Goal: Complete application form: Complete application form

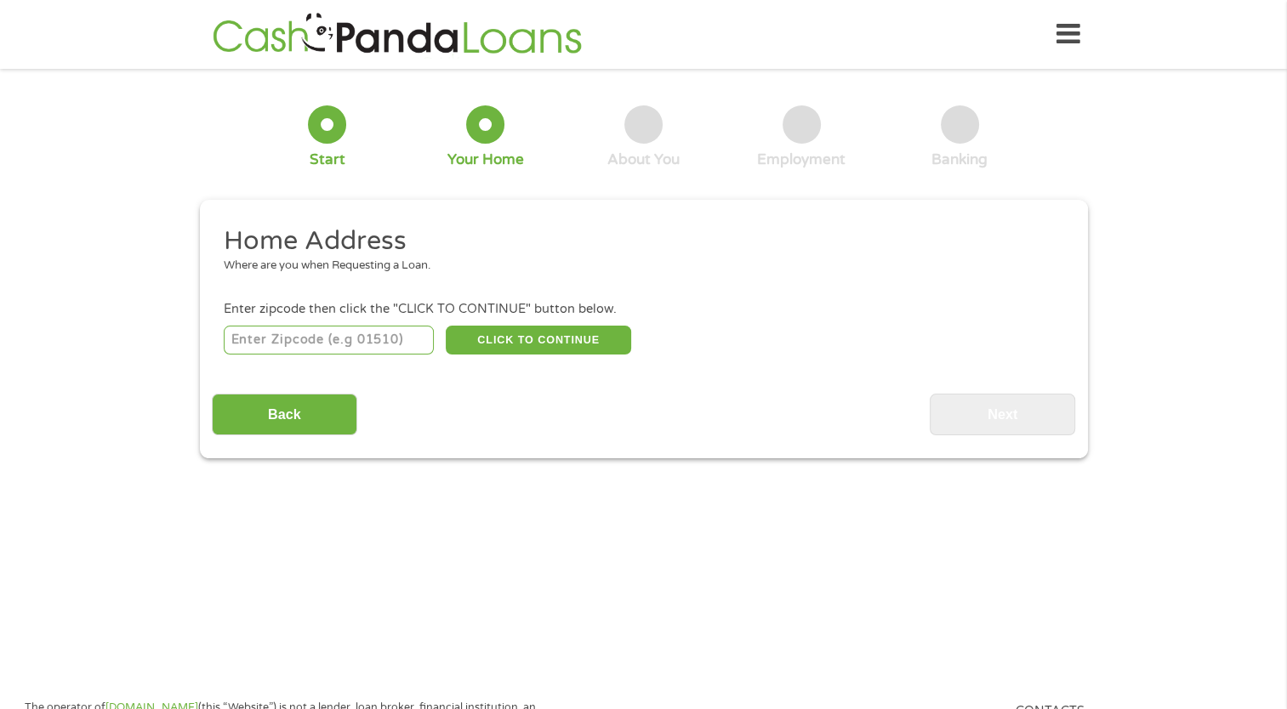
click at [383, 346] on input "number" at bounding box center [329, 340] width 210 height 29
type input "76020"
click at [528, 333] on button "CLICK TO CONTINUE" at bounding box center [538, 340] width 185 height 29
type input "76020"
type input "Azle"
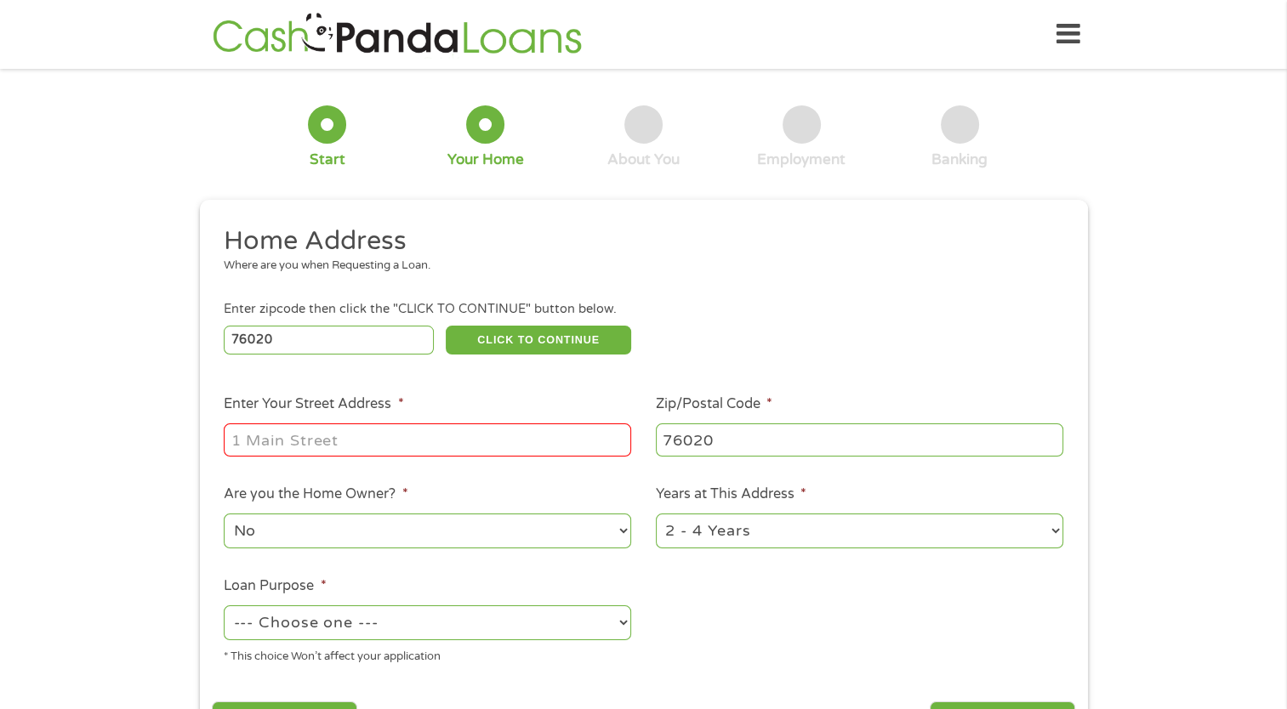
click at [446, 446] on input "Enter Your Street Address *" at bounding box center [427, 439] width 407 height 32
type input "450 CHRISTIAN WAY"
click at [390, 527] on select "No Yes" at bounding box center [427, 531] width 407 height 35
select select "yes"
click at [224, 515] on select "No Yes" at bounding box center [427, 531] width 407 height 35
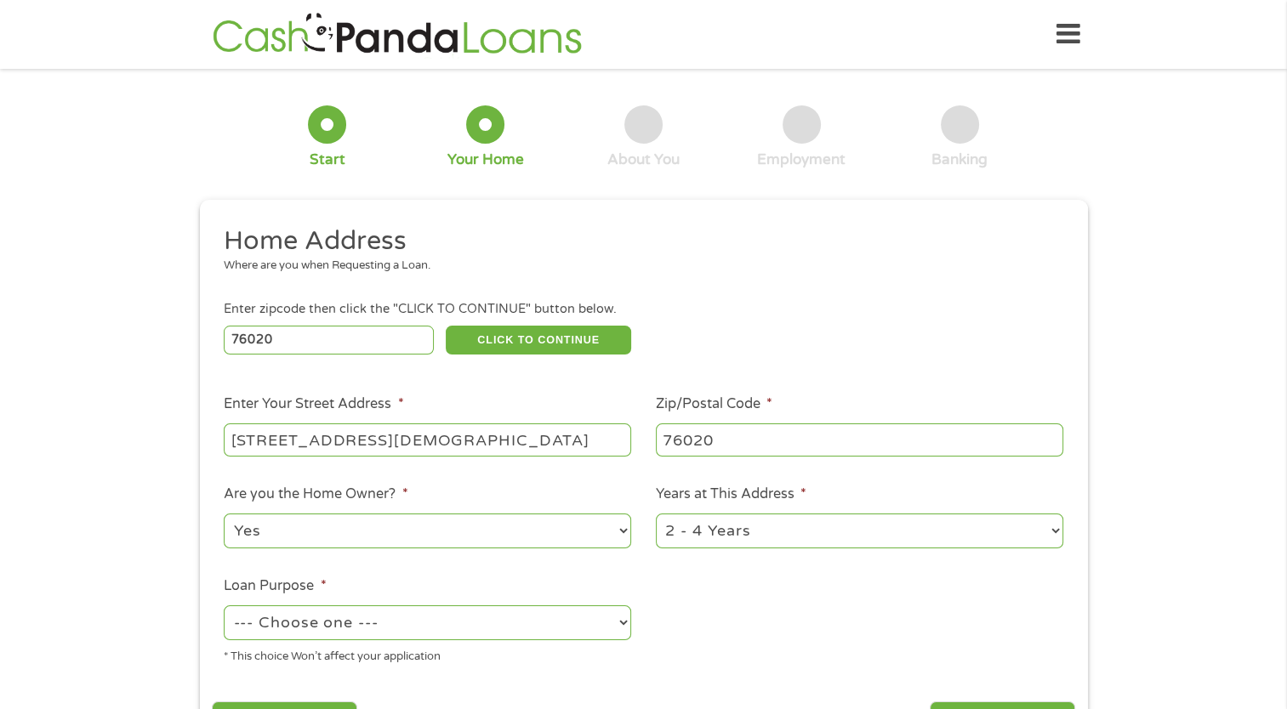
click at [836, 529] on select "1 Year or less 1 - 2 Years 2 - 4 Years Over 4 Years" at bounding box center [859, 531] width 407 height 35
select select "60months"
click at [656, 515] on select "1 Year or less 1 - 2 Years 2 - 4 Years Over 4 Years" at bounding box center [859, 531] width 407 height 35
click at [413, 631] on select "--- Choose one --- Pay Bills Debt Consolidation Home Improvement Major Purchase…" at bounding box center [427, 622] width 407 height 35
select select "shorttermcash"
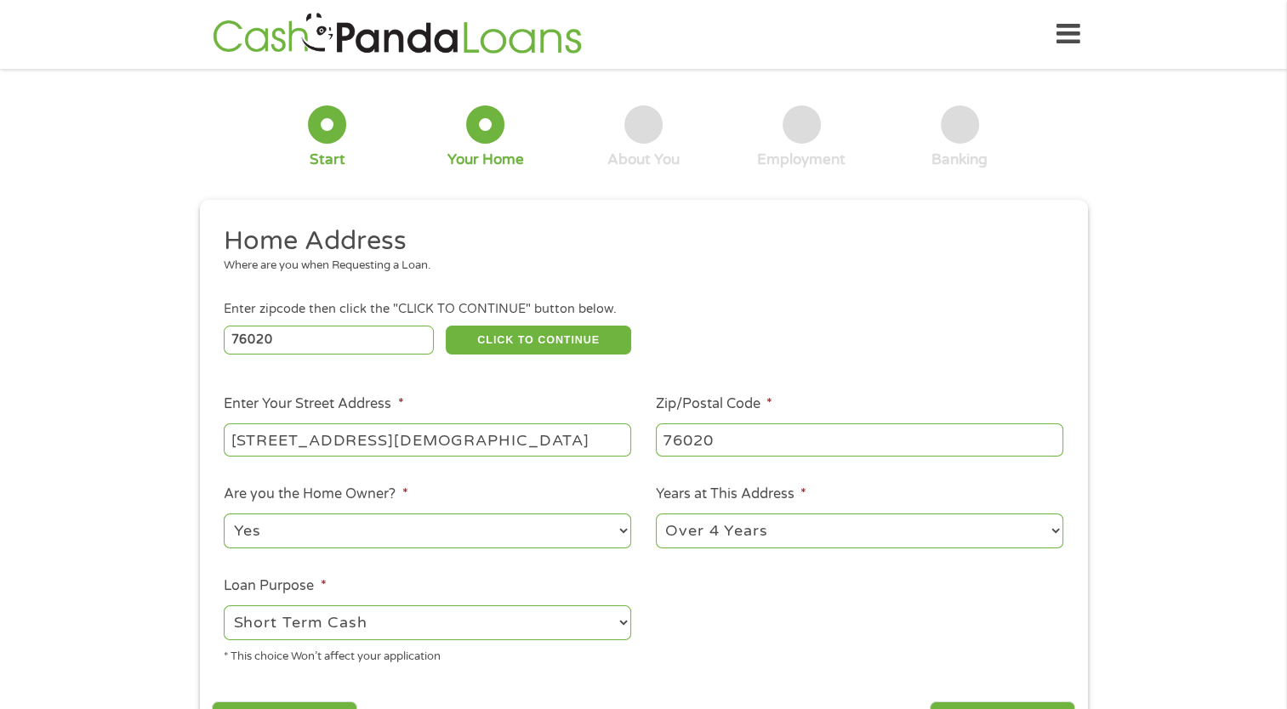
click at [224, 607] on select "--- Choose one --- Pay Bills Debt Consolidation Home Improvement Major Purchase…" at bounding box center [427, 622] width 407 height 35
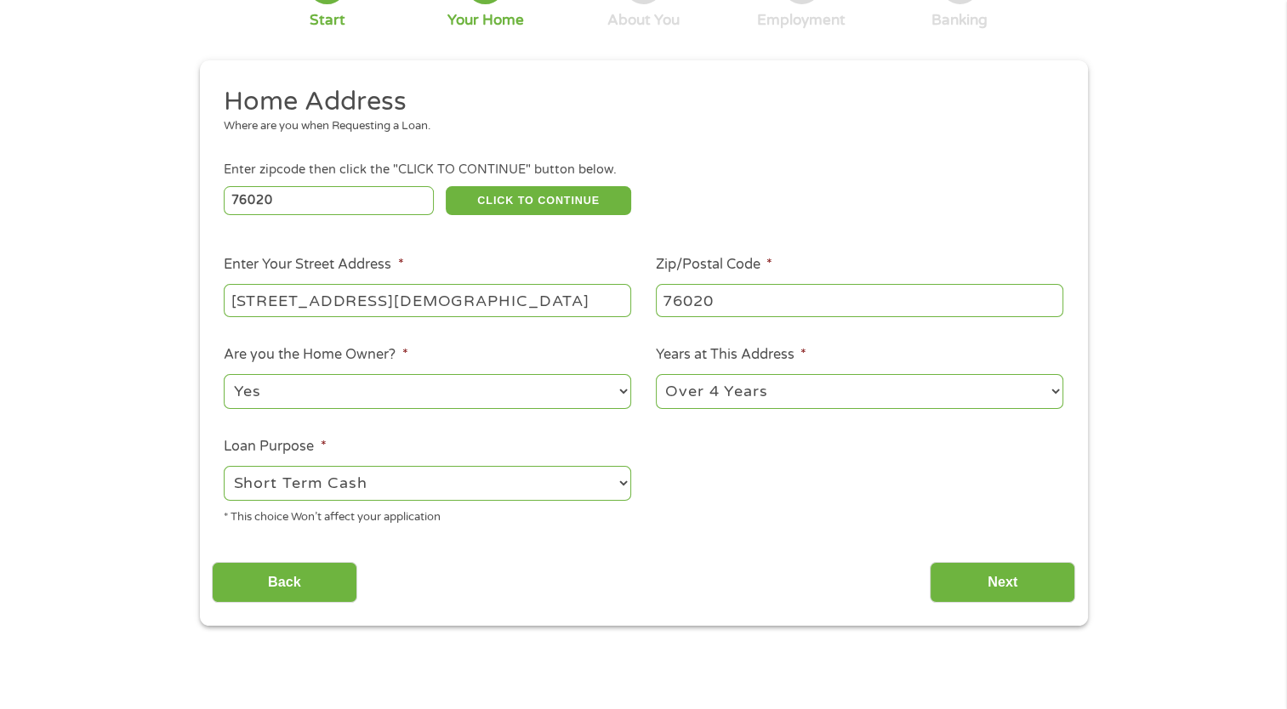
scroll to position [184, 0]
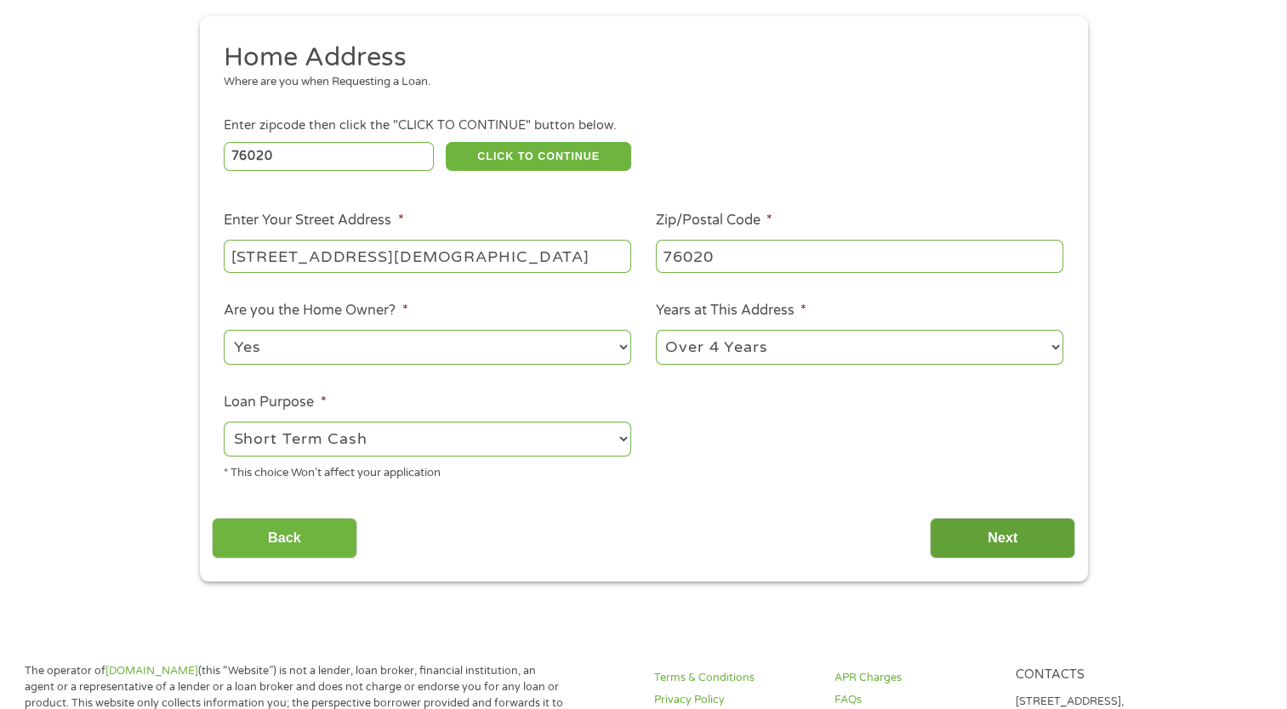
click at [990, 524] on input "Next" at bounding box center [1001, 539] width 145 height 42
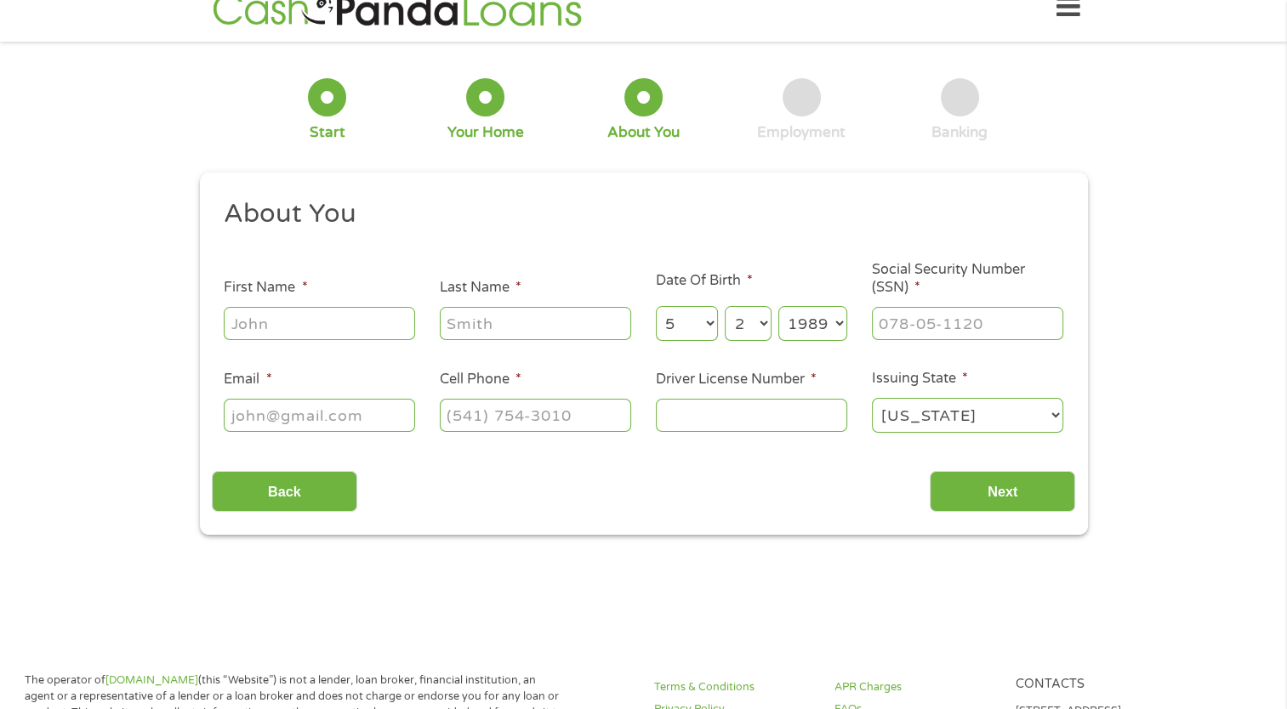
scroll to position [0, 0]
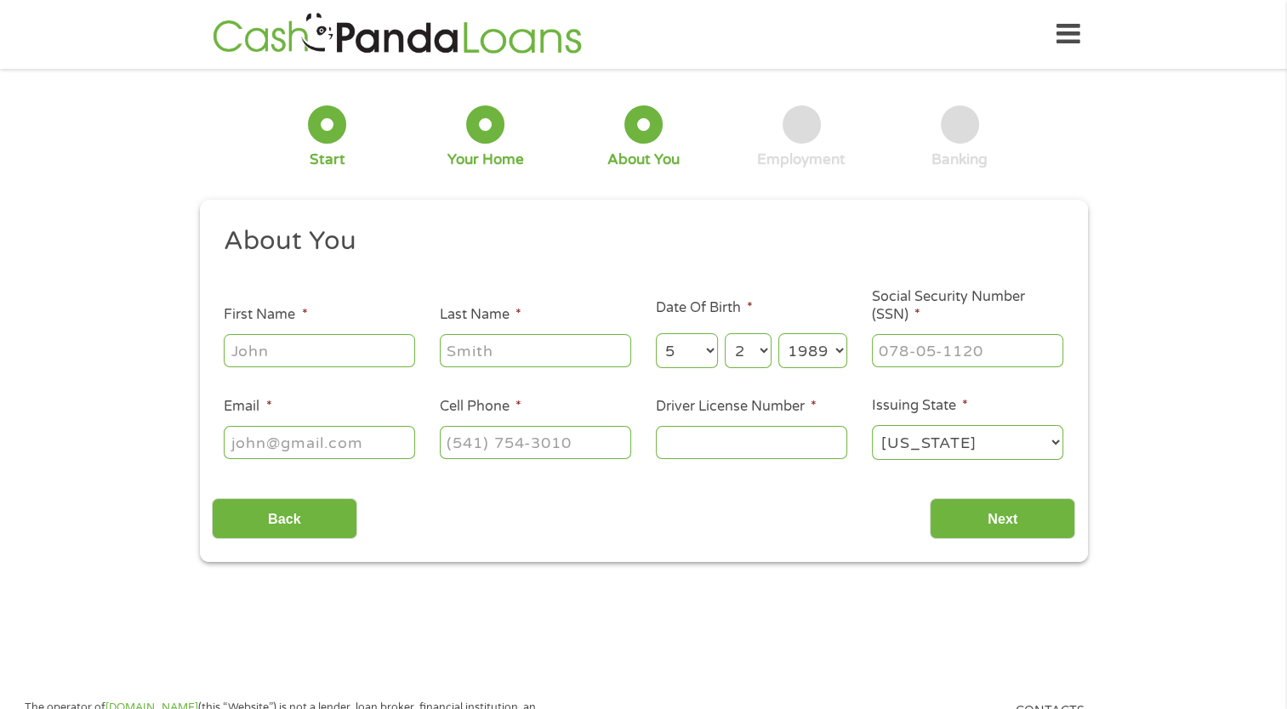
click at [327, 344] on input "First Name *" at bounding box center [319, 350] width 191 height 32
type input "Katelyn"
type input "Lammons"
type input "klammons@ems-isd.net"
type input "(817) 980-0696"
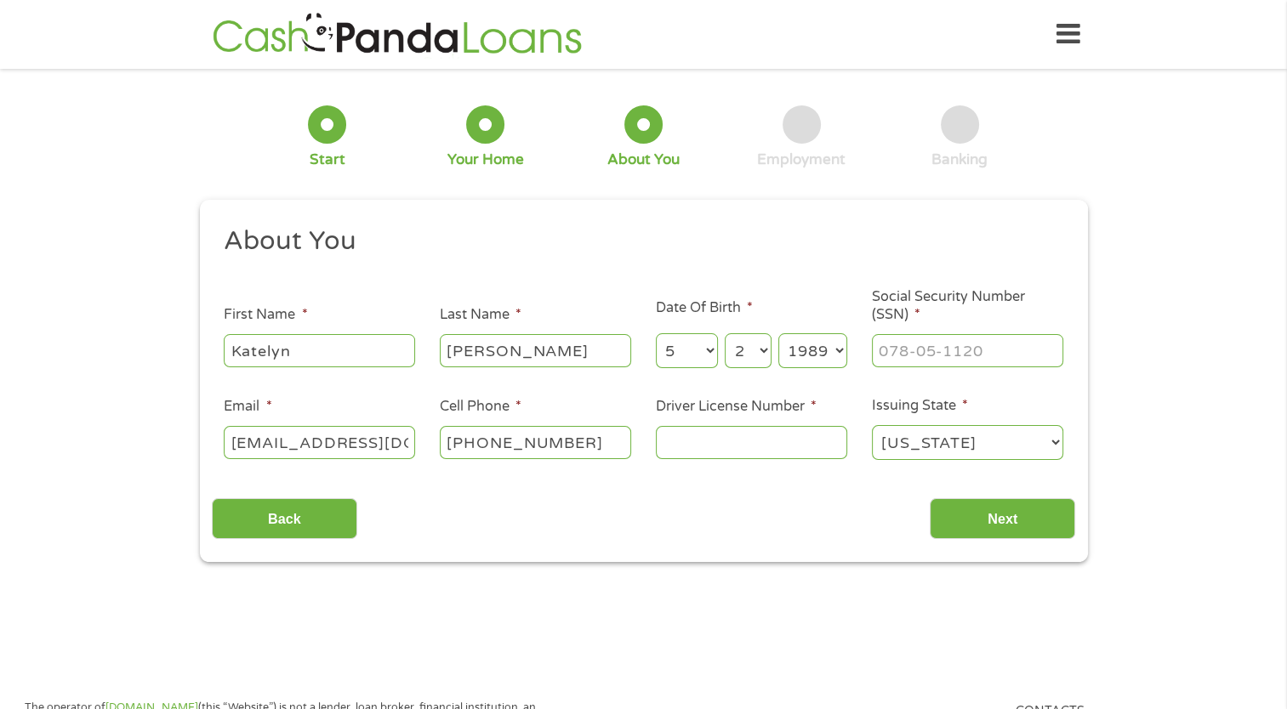
click at [337, 453] on input "klammons@ems-isd.net" at bounding box center [319, 442] width 191 height 32
click at [344, 437] on input "Email *" at bounding box center [319, 442] width 191 height 32
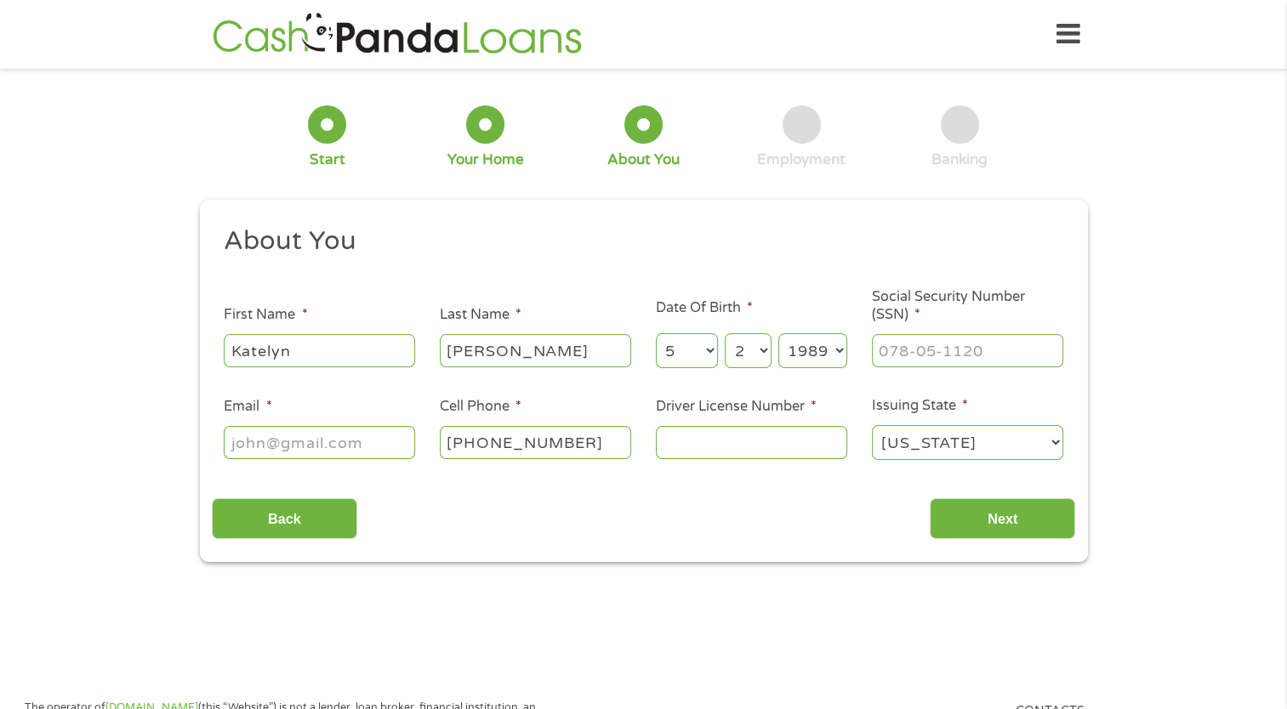
type input "katelyn.lammons@icloud.com"
click at [953, 356] on input "___-__-____" at bounding box center [967, 350] width 191 height 32
type input "636-10-0458"
click at [798, 453] on input "Driver License Number *" at bounding box center [751, 442] width 191 height 32
type input "22721918"
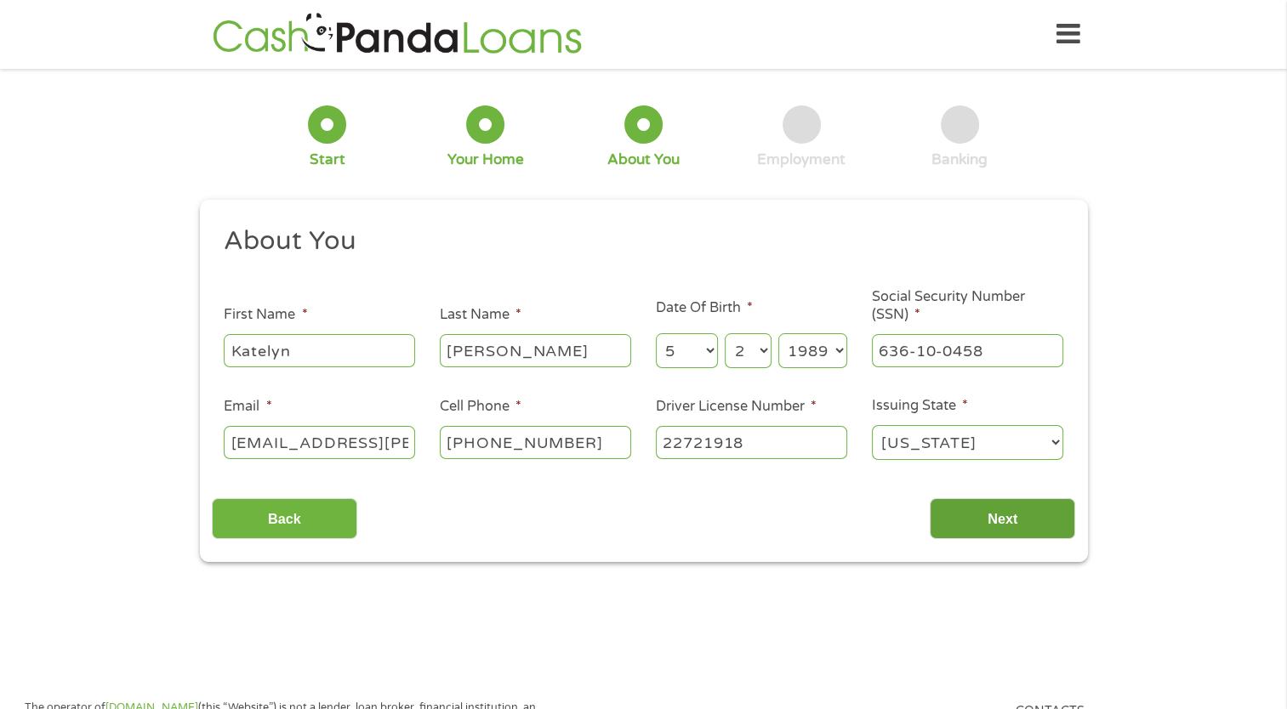
click at [993, 524] on input "Next" at bounding box center [1001, 519] width 145 height 42
click at [1037, 531] on input "Next" at bounding box center [1001, 519] width 145 height 42
click at [1036, 446] on select "Alabama Alaska Arizona Arkansas California Colorado Connecticut Delaware Distri…" at bounding box center [967, 442] width 191 height 35
click at [872, 426] on select "Alabama Alaska Arizona Arkansas California Colorado Connecticut Delaware Distri…" at bounding box center [967, 442] width 191 height 35
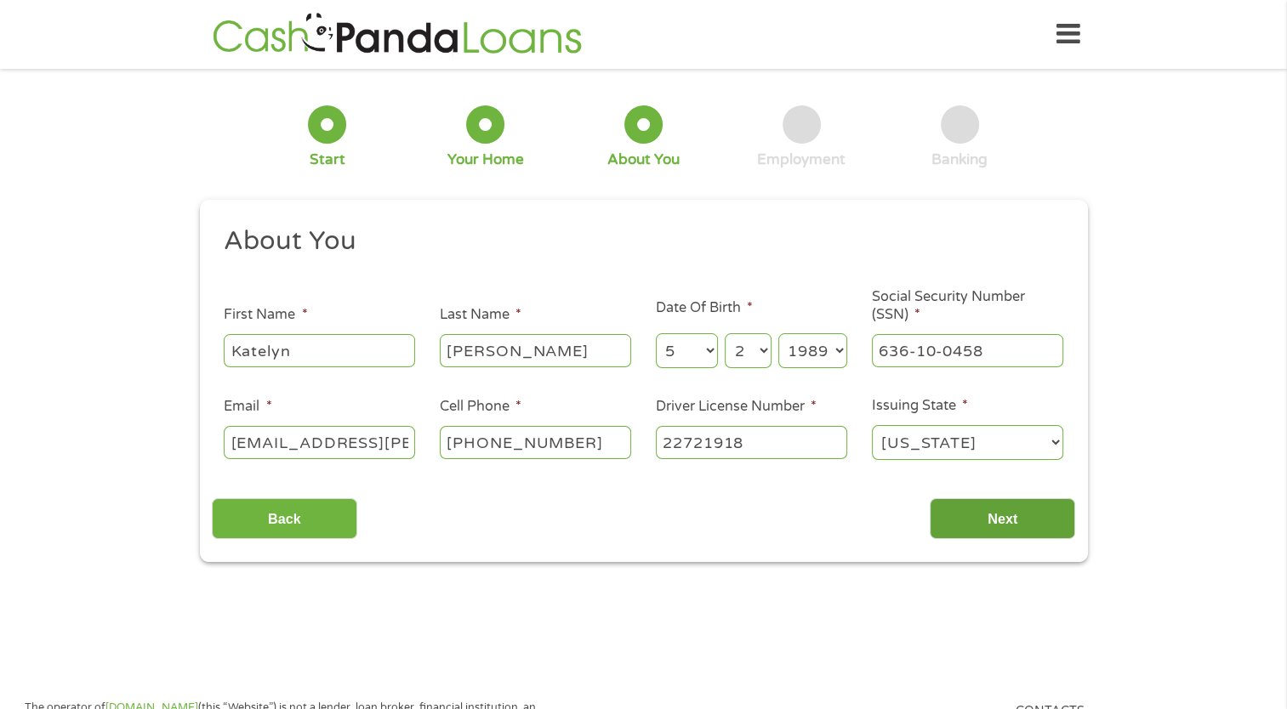
click at [974, 528] on input "Next" at bounding box center [1001, 519] width 145 height 42
click at [947, 512] on input "Next" at bounding box center [1001, 519] width 145 height 42
click at [823, 350] on select "Year 2007 2006 2005 2004 2003 2002 2001 2000 1999 1998 1997 1996 1995 1994 1993…" at bounding box center [812, 350] width 69 height 35
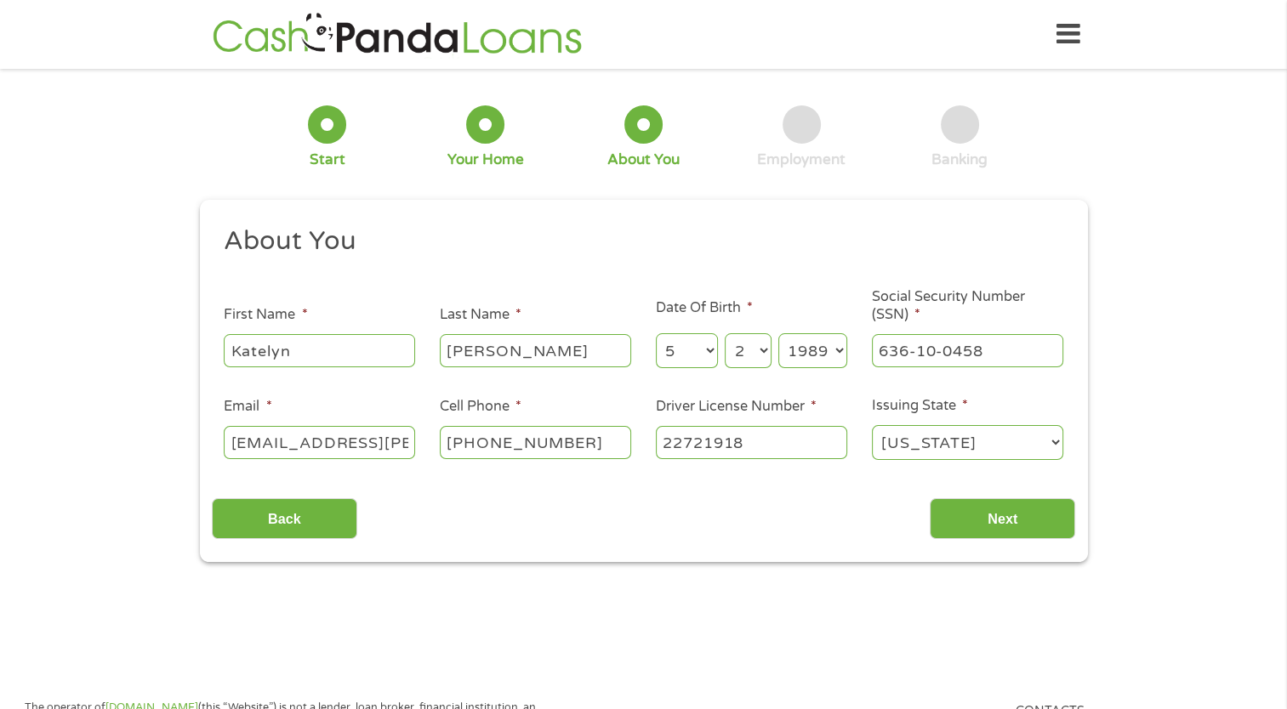
click at [778, 334] on select "Year 2007 2006 2005 2004 2003 2002 2001 2000 1999 1998 1997 1996 1995 1994 1993…" at bounding box center [812, 350] width 69 height 35
click at [725, 359] on select "Day 1 2 3 4 5 6 7 8 9 10 11 12 13 14 15 16 17 18 19 20 21 22 23 24 25 26 27 28 …" at bounding box center [748, 350] width 46 height 35
click at [725, 334] on select "Day 1 2 3 4 5 6 7 8 9 10 11 12 13 14 15 16 17 18 19 20 21 22 23 24 25 26 27 28 …" at bounding box center [748, 350] width 46 height 35
click at [696, 351] on select "Month 1 2 3 4 5 6 7 8 9 10 11 12" at bounding box center [687, 350] width 62 height 35
click at [656, 334] on select "Month 1 2 3 4 5 6 7 8 9 10 11 12" at bounding box center [687, 350] width 62 height 35
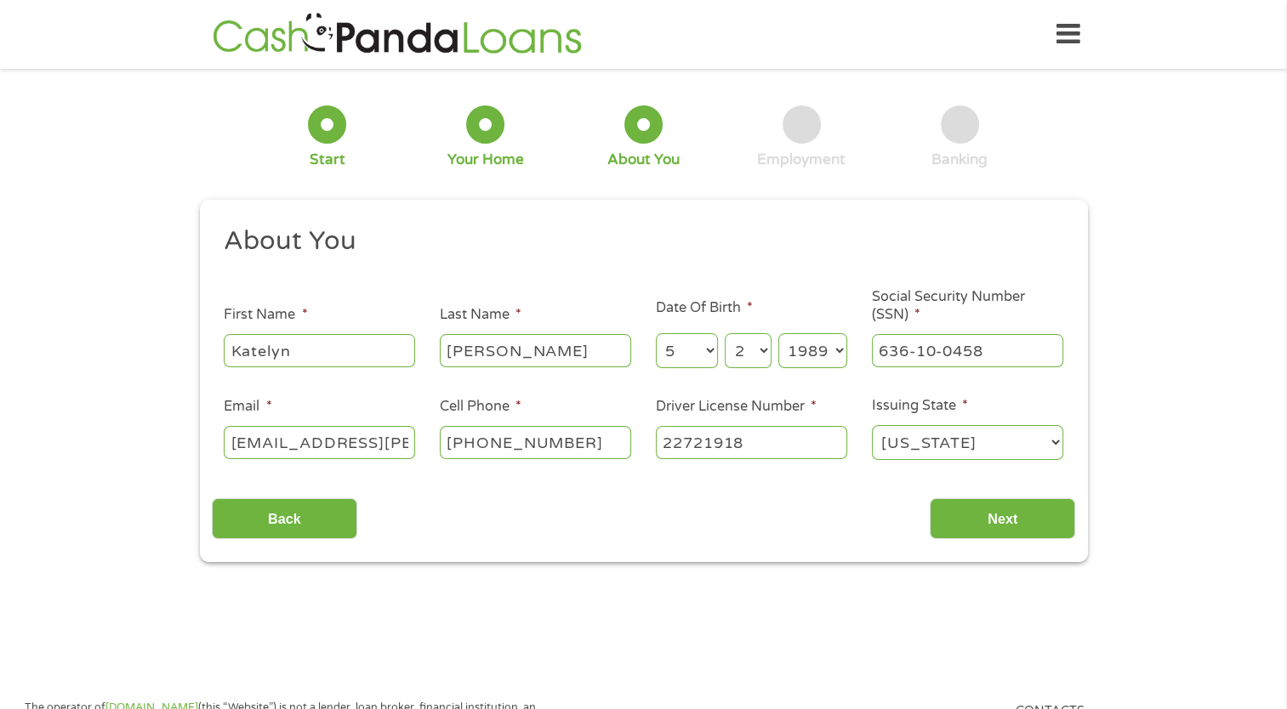
click at [600, 444] on input "(817) 980-0696" at bounding box center [535, 442] width 191 height 32
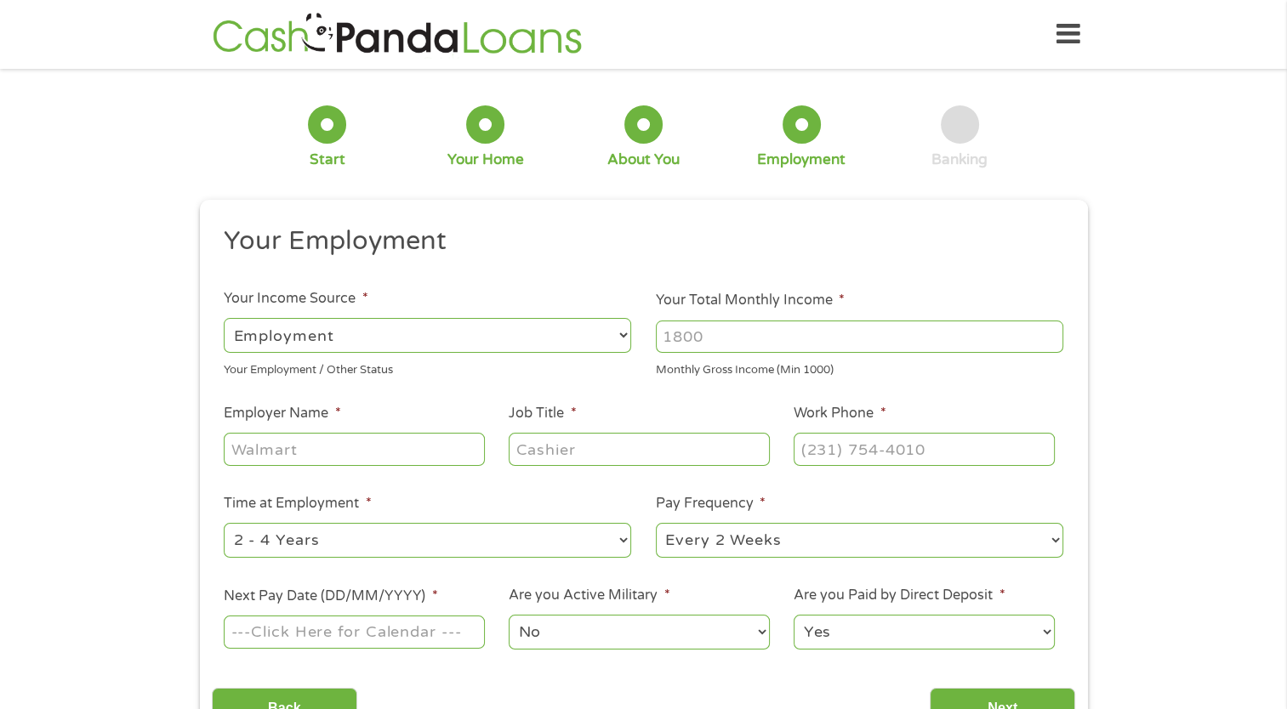
scroll to position [7, 7]
click at [742, 332] on input "Your Total Monthly Income *" at bounding box center [859, 337] width 407 height 32
click at [1045, 335] on input "1000" at bounding box center [859, 337] width 407 height 32
click at [1046, 338] on input "1000" at bounding box center [859, 337] width 407 height 32
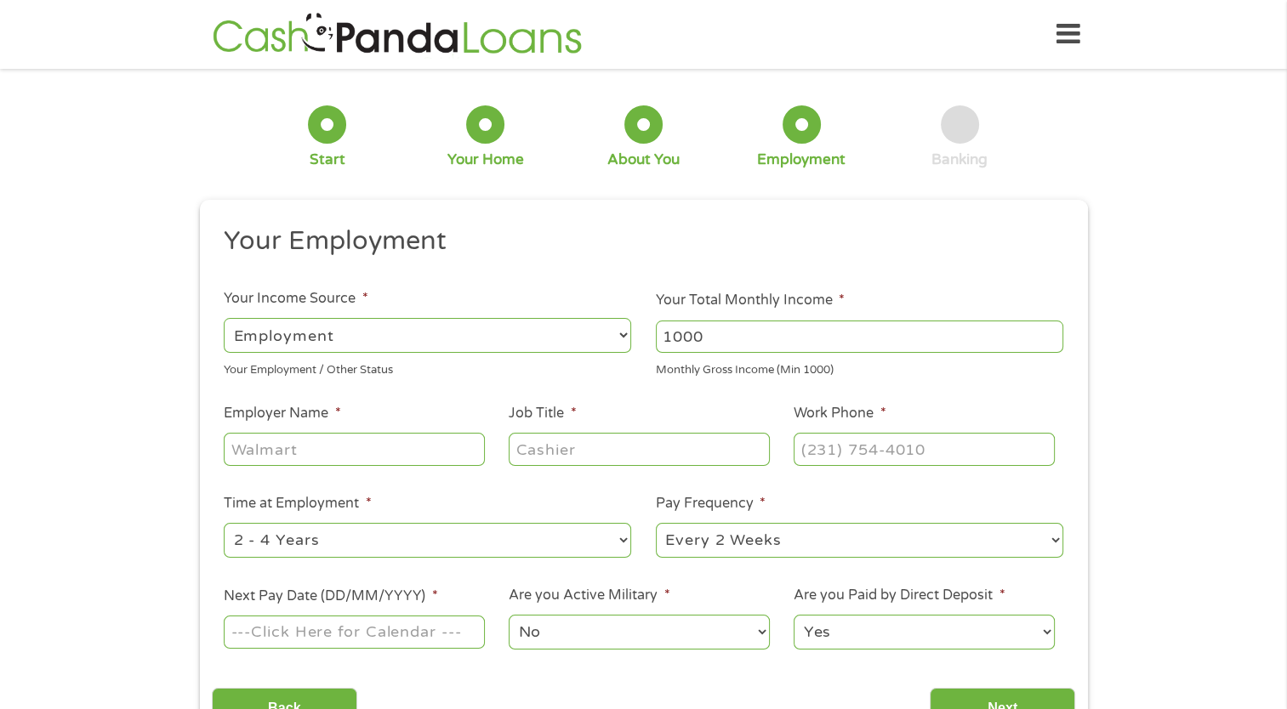
click at [1046, 338] on input "1000" at bounding box center [859, 337] width 407 height 32
click at [1051, 338] on input "1000" at bounding box center [859, 337] width 407 height 32
click at [1048, 332] on input "1001" at bounding box center [859, 337] width 407 height 32
click at [1048, 332] on input "1002" at bounding box center [859, 337] width 407 height 32
click at [1048, 332] on input "1003" at bounding box center [859, 337] width 407 height 32
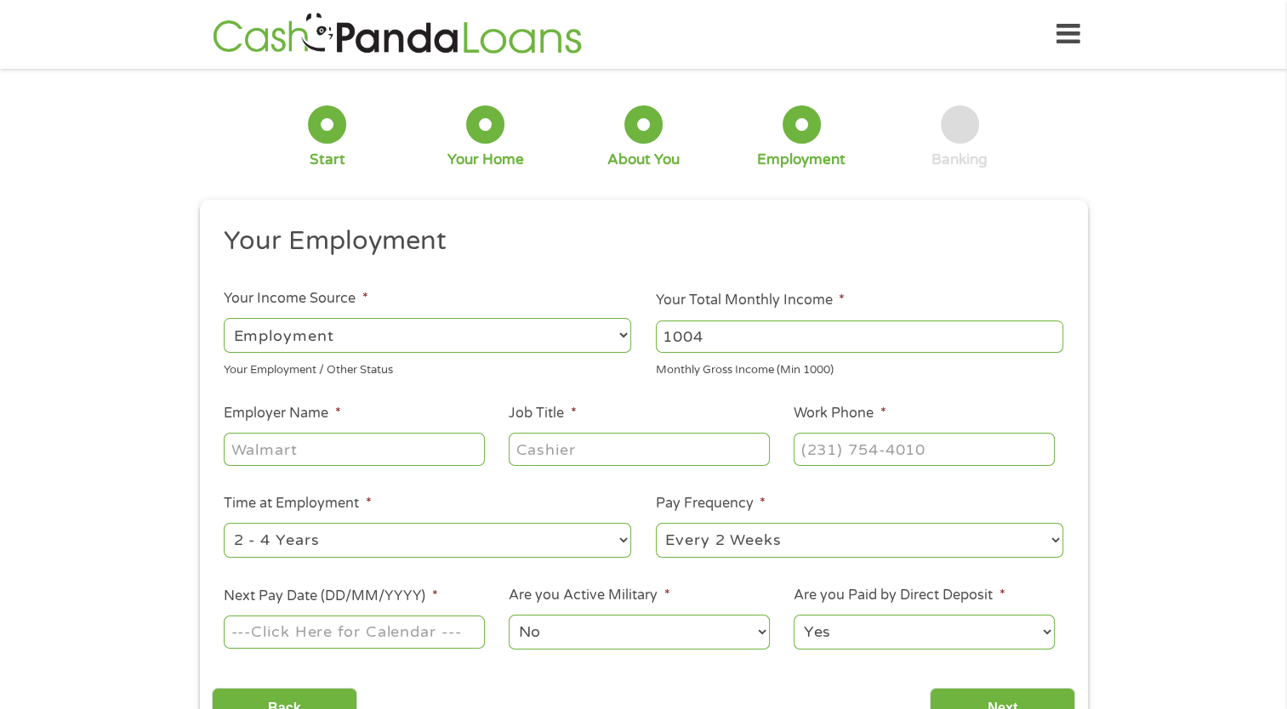
click at [1048, 332] on input "1004" at bounding box center [859, 337] width 407 height 32
click at [969, 332] on input "1004" at bounding box center [859, 337] width 407 height 32
type input "5700"
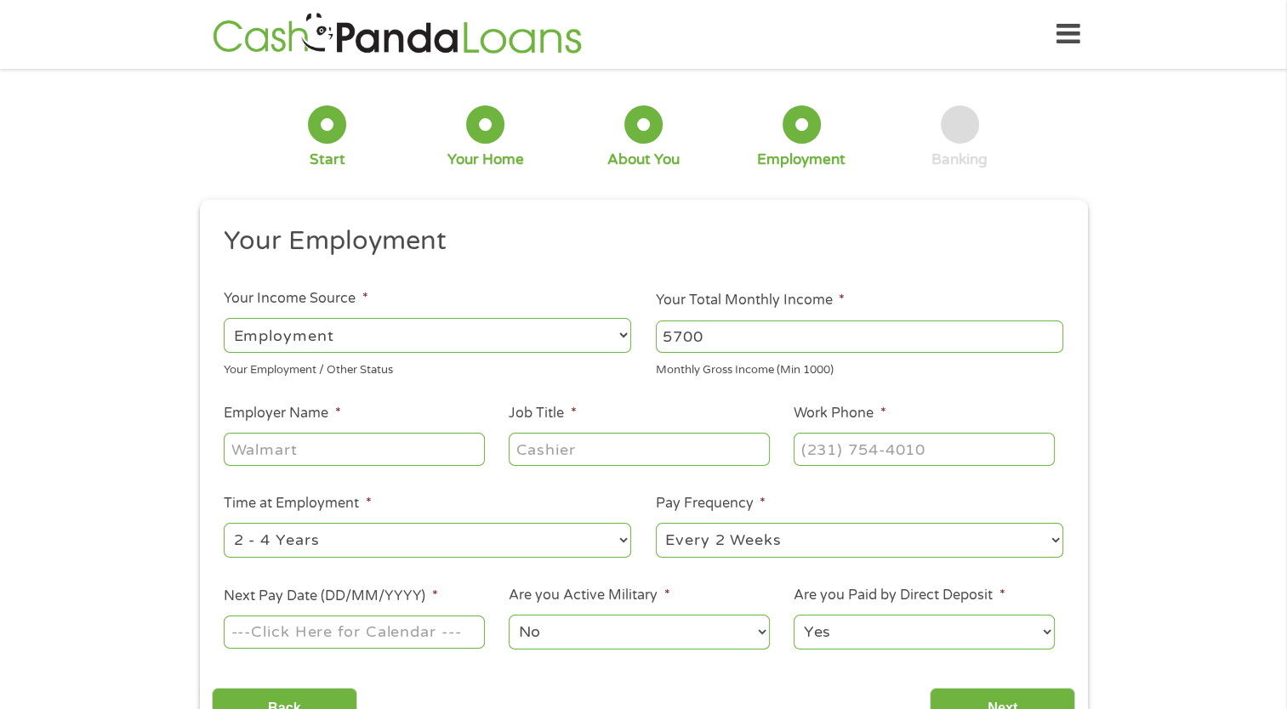
click at [381, 451] on input "Employer Name *" at bounding box center [354, 449] width 260 height 32
type input "High Country Elementary"
type input "Teacher"
type input "(817) 306-8007"
click at [292, 536] on select "--- Choose one --- 1 Year or less 1 - 2 Years 2 - 4 Years Over 4 Years" at bounding box center [427, 540] width 407 height 35
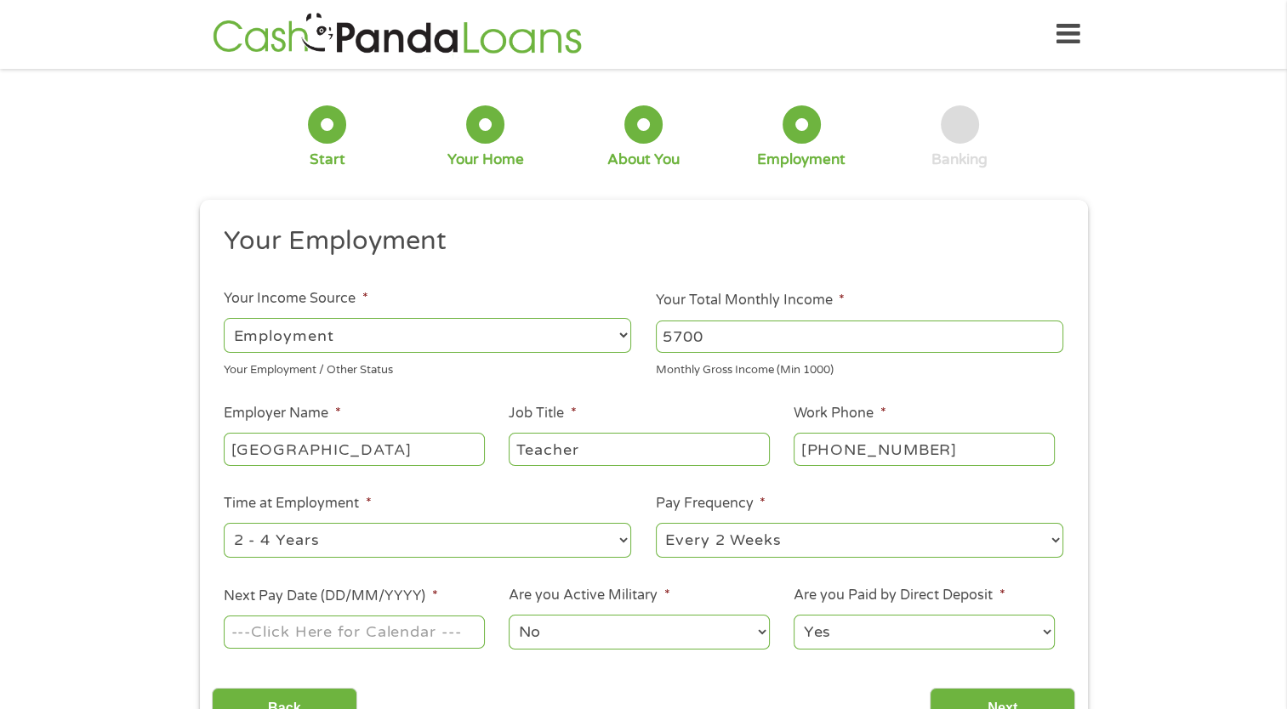
select select "60months"
click at [224, 524] on select "--- Choose one --- 1 Year or less 1 - 2 Years 2 - 4 Years Over 4 Years" at bounding box center [427, 540] width 407 height 35
click at [781, 541] on select "--- Choose one --- Every 2 Weeks Every Week Monthly Semi-Monthly" at bounding box center [859, 540] width 407 height 35
select select "monthly"
click at [656, 524] on select "--- Choose one --- Every 2 Weeks Every Week Monthly Semi-Monthly" at bounding box center [859, 540] width 407 height 35
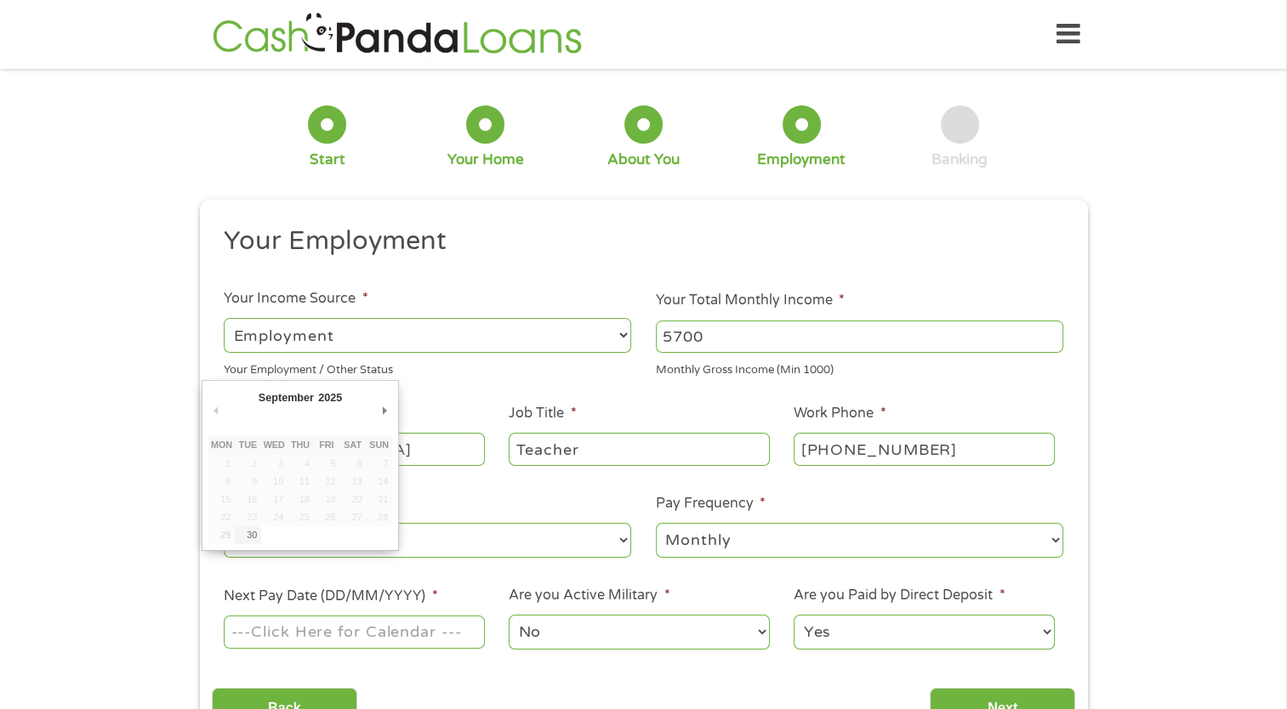
click at [325, 638] on input "Next Pay Date (DD/MM/YYYY) *" at bounding box center [354, 632] width 260 height 32
type input "20/10/2025"
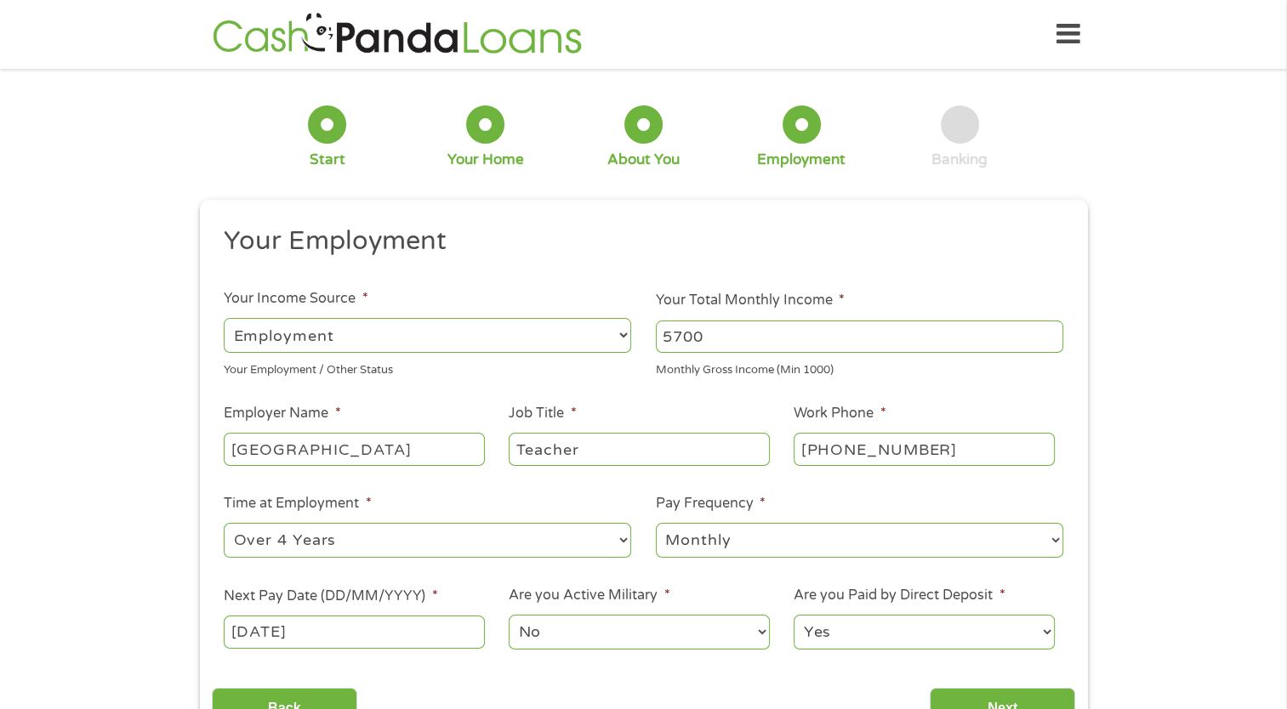
click at [589, 628] on select "No Yes" at bounding box center [639, 632] width 260 height 35
click at [509, 616] on select "No Yes" at bounding box center [639, 632] width 260 height 35
click at [895, 639] on select "Yes No" at bounding box center [923, 632] width 260 height 35
click at [793, 616] on select "Yes No" at bounding box center [923, 632] width 260 height 35
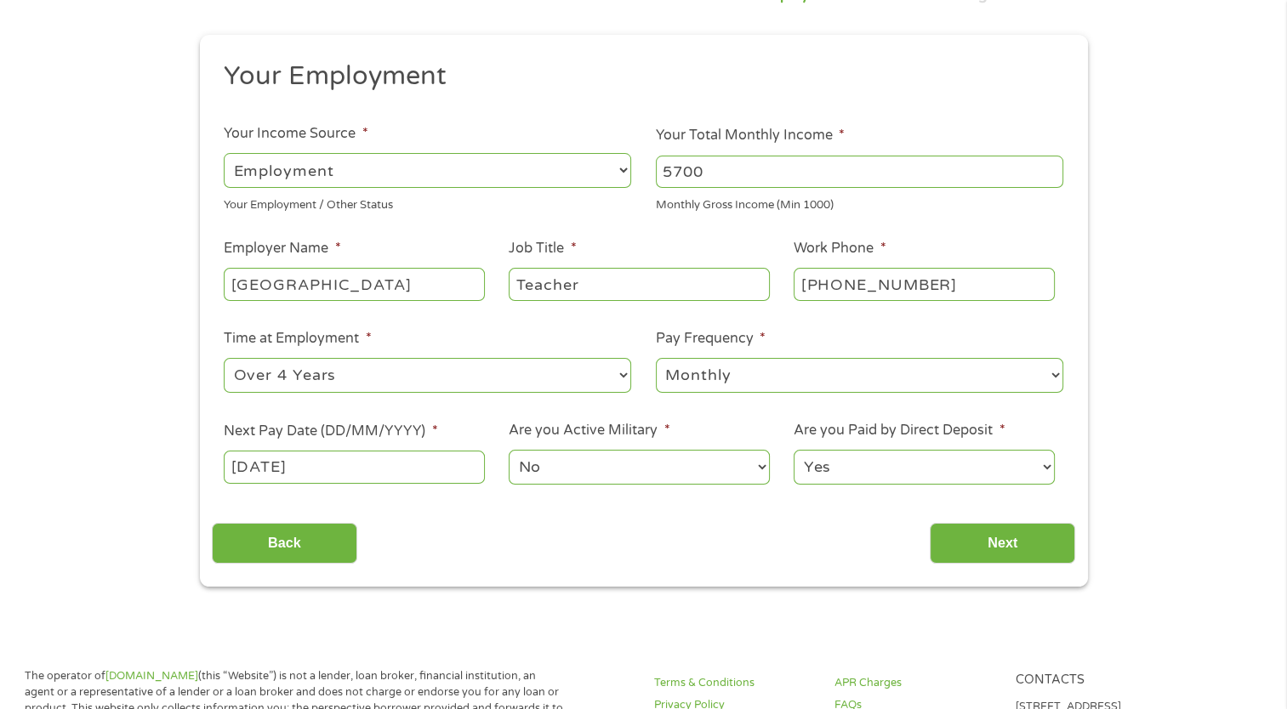
scroll to position [194, 0]
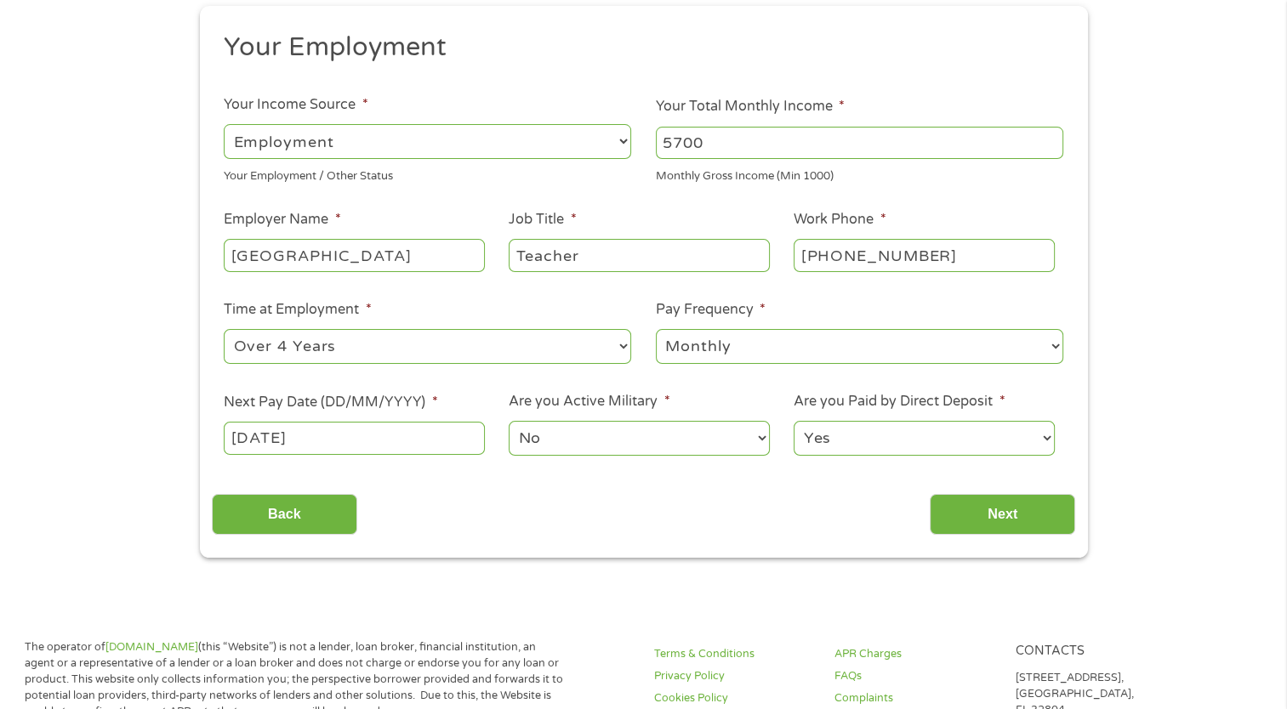
click at [1032, 542] on div "This field is hidden when viewing the form gclid EAIaIQobChMI4faGvaX_jwMVRrADAB…" at bounding box center [644, 282] width 888 height 552
click at [1032, 526] on input "Next" at bounding box center [1001, 515] width 145 height 42
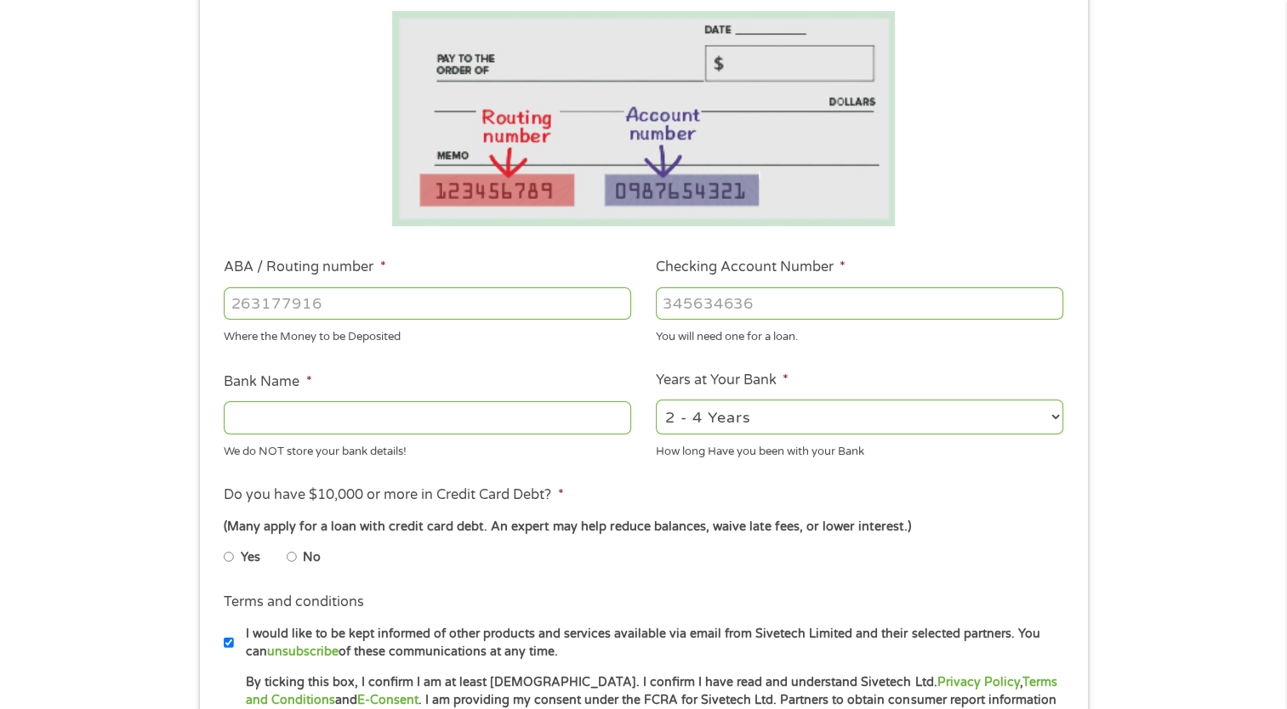
scroll to position [303, 0]
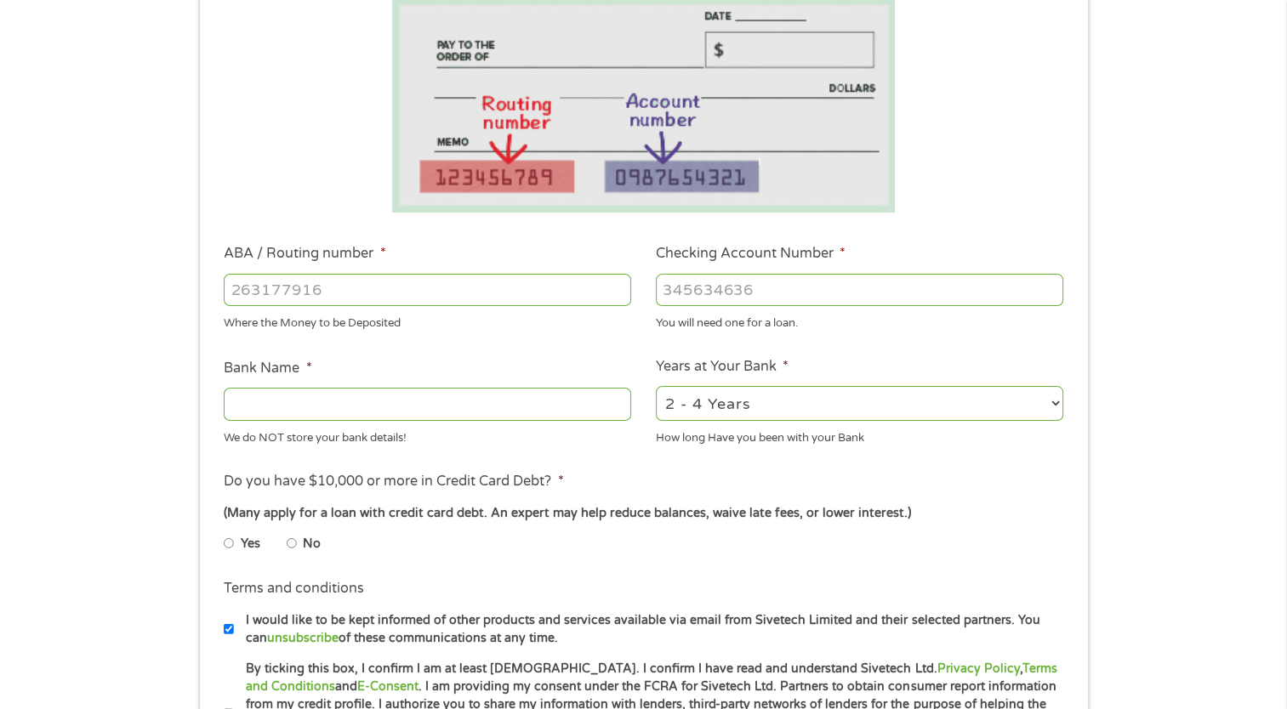
click at [583, 283] on input "ABA / Routing number *" at bounding box center [427, 290] width 407 height 32
type input "311981960"
type input "TARRANT COUNTYS CREDIT UNION"
type input "311981960"
click at [805, 285] on input "Checking Account Number *" at bounding box center [859, 290] width 407 height 32
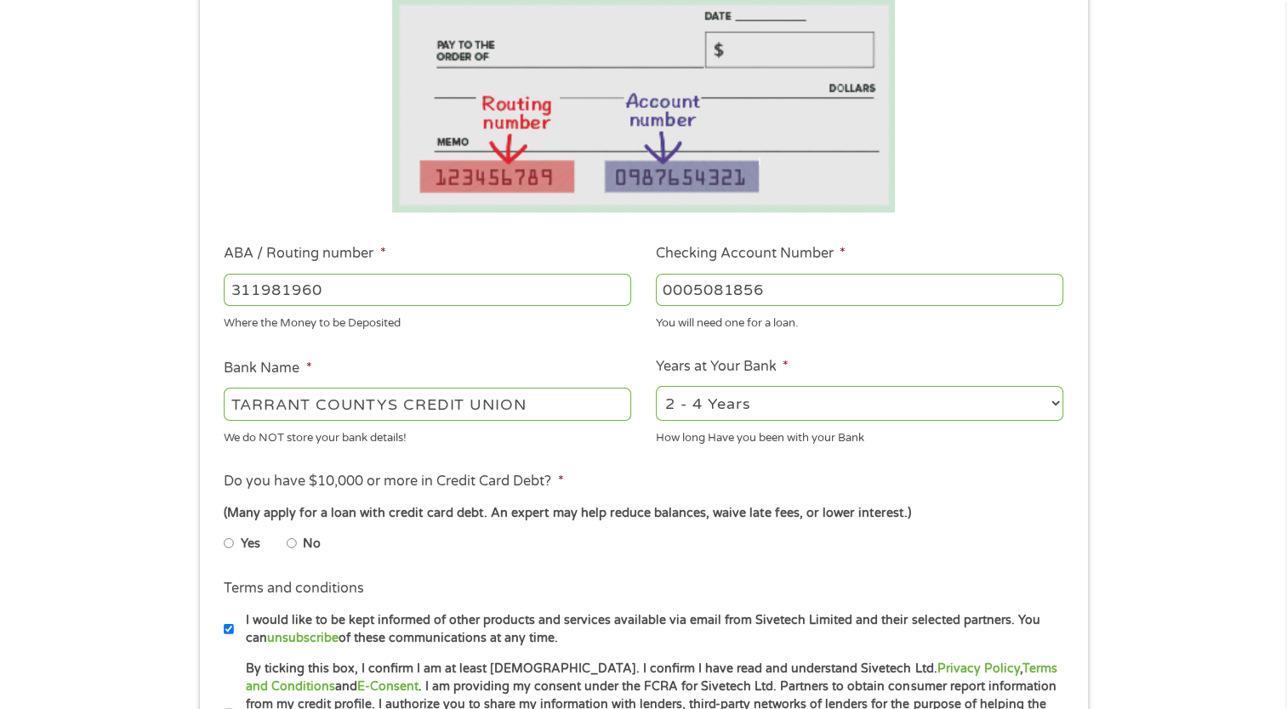
type input "0005081856"
click at [750, 401] on select "2 - 4 Years 6 - 12 Months 1 - 2 Years Over 4 Years" at bounding box center [859, 403] width 407 height 35
click at [750, 407] on select "2 - 4 Years 6 - 12 Months 1 - 2 Years Over 4 Years" at bounding box center [859, 403] width 407 height 35
select select "24months"
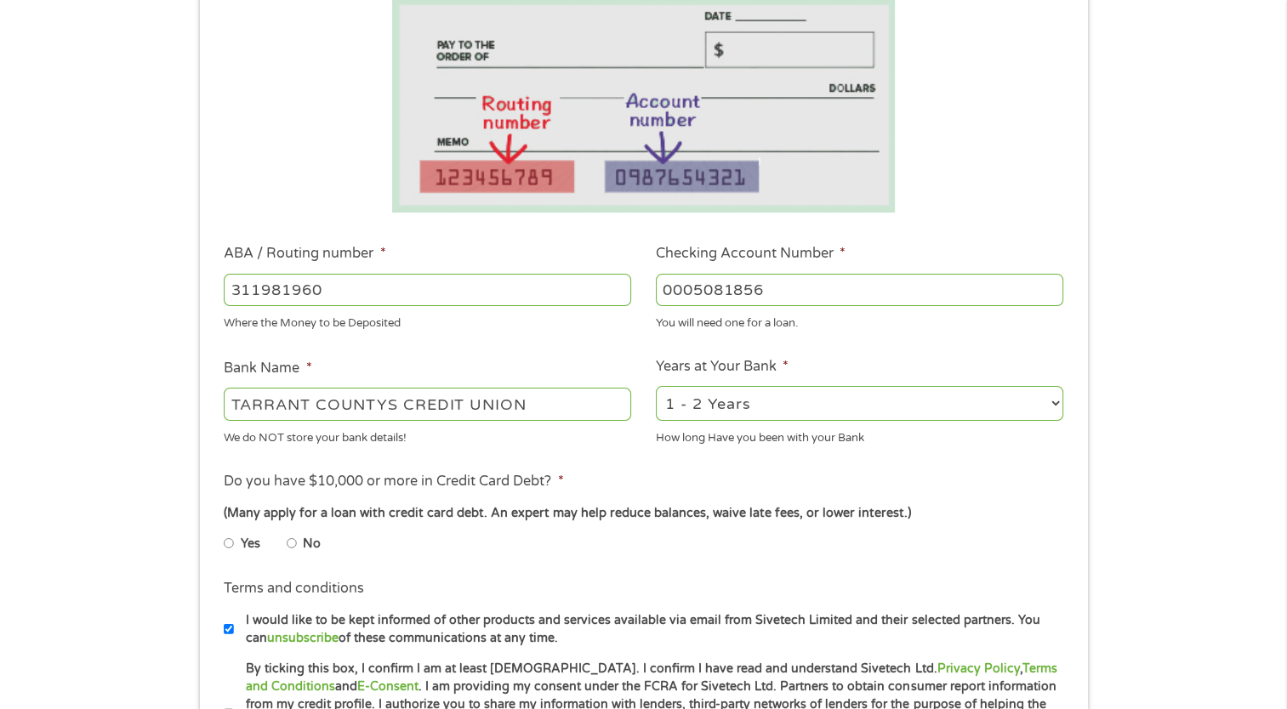
click at [656, 386] on select "2 - 4 Years 6 - 12 Months 1 - 2 Years Over 4 Years" at bounding box center [859, 403] width 407 height 35
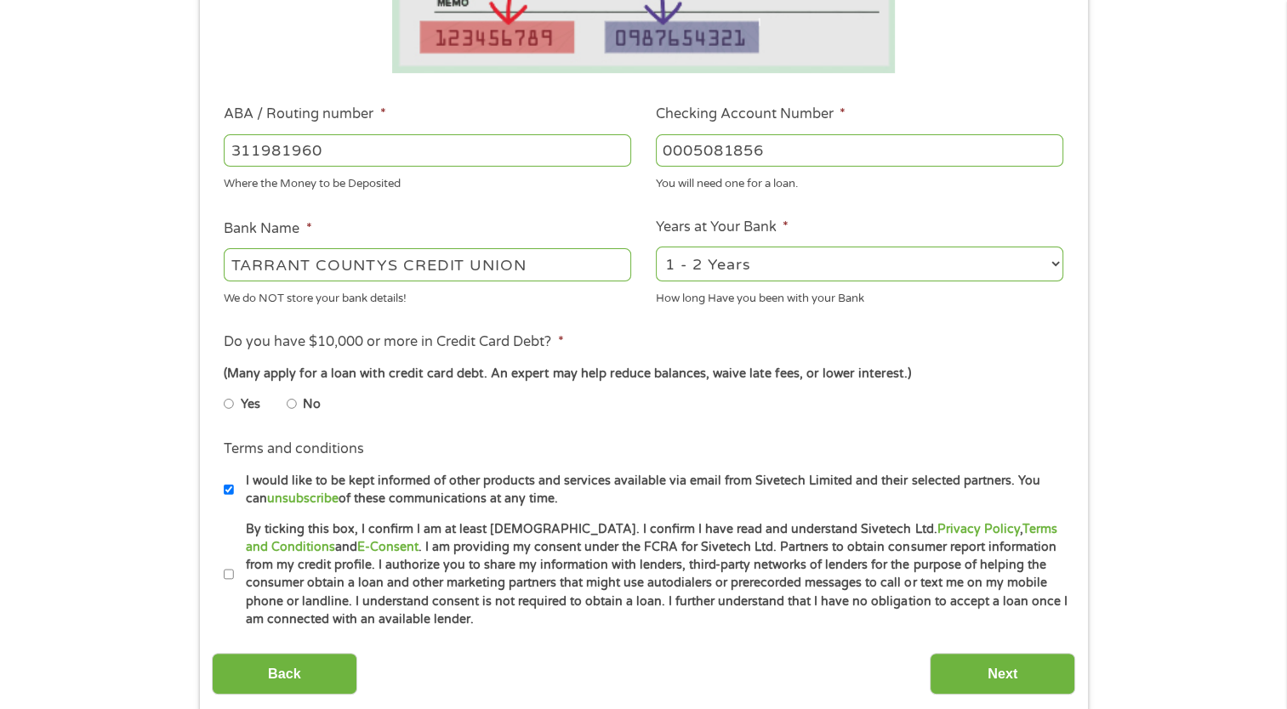
scroll to position [442, 0]
click at [292, 406] on input "No" at bounding box center [292, 403] width 10 height 27
radio input "true"
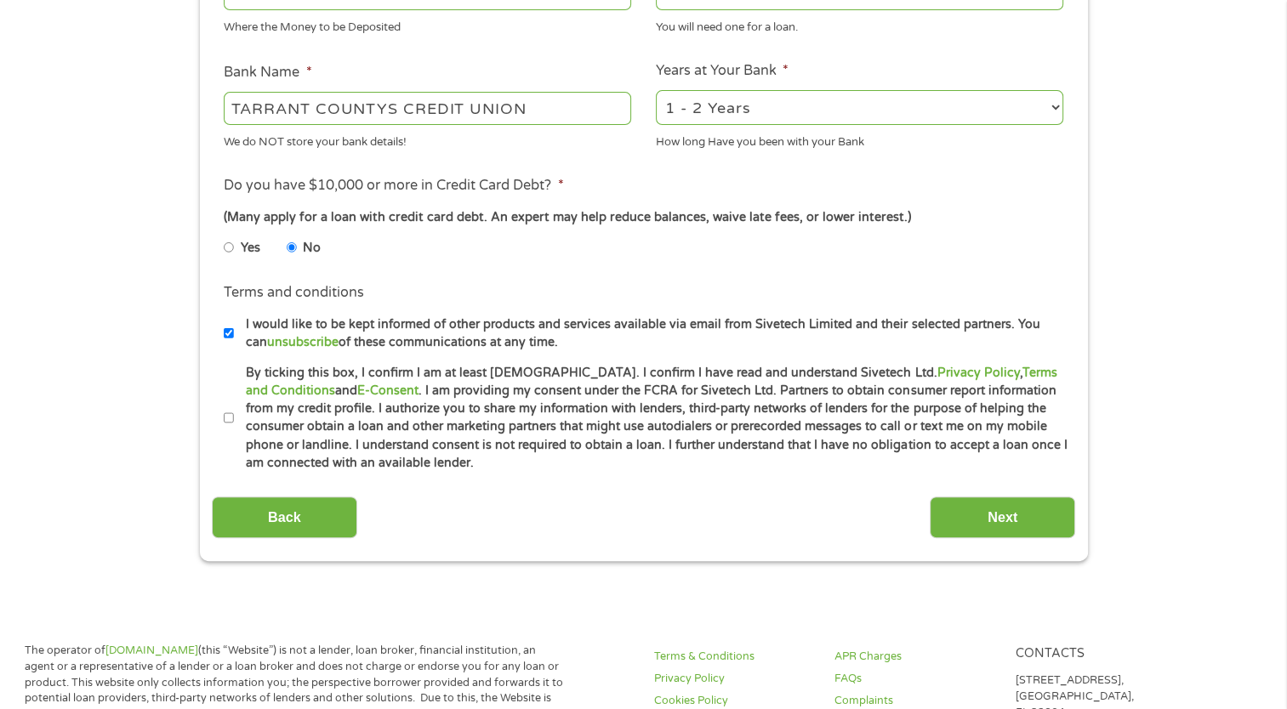
scroll to position [607, 0]
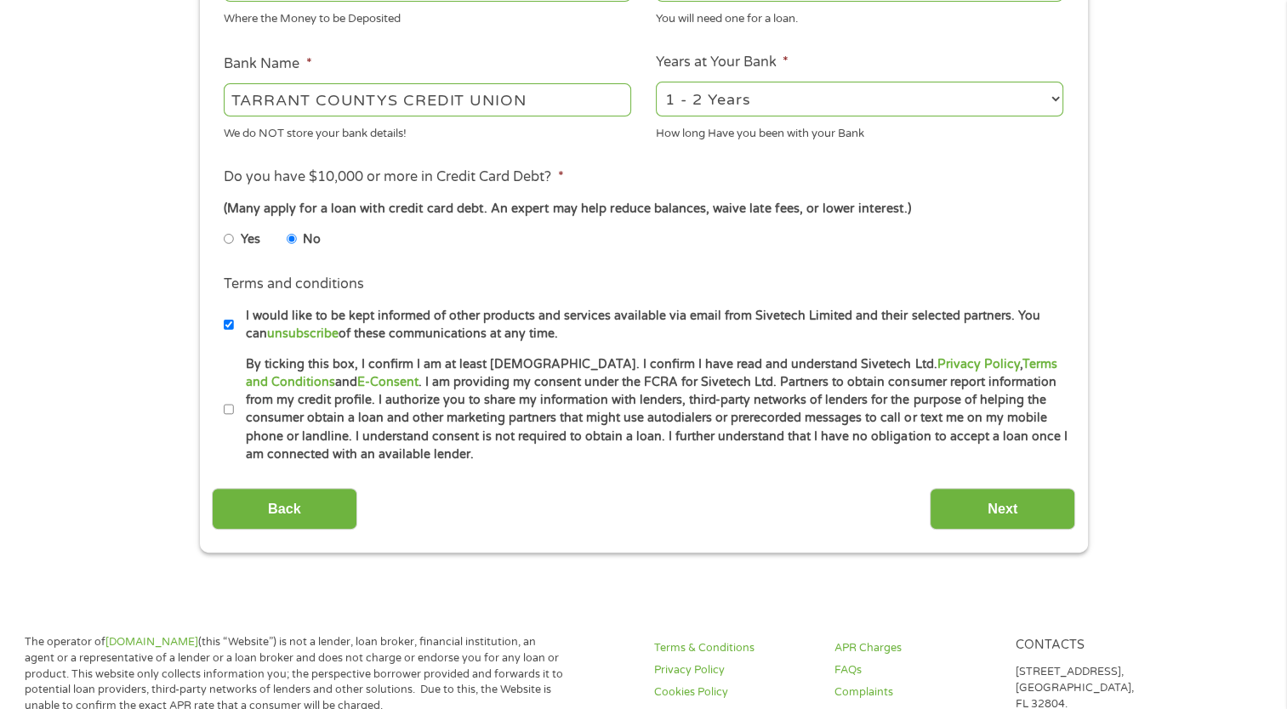
click at [232, 409] on input "By ticking this box, I confirm I am at least 18 years old. I confirm I have rea…" at bounding box center [229, 409] width 10 height 27
checkbox input "true"
click at [999, 516] on input "Next" at bounding box center [1001, 509] width 145 height 42
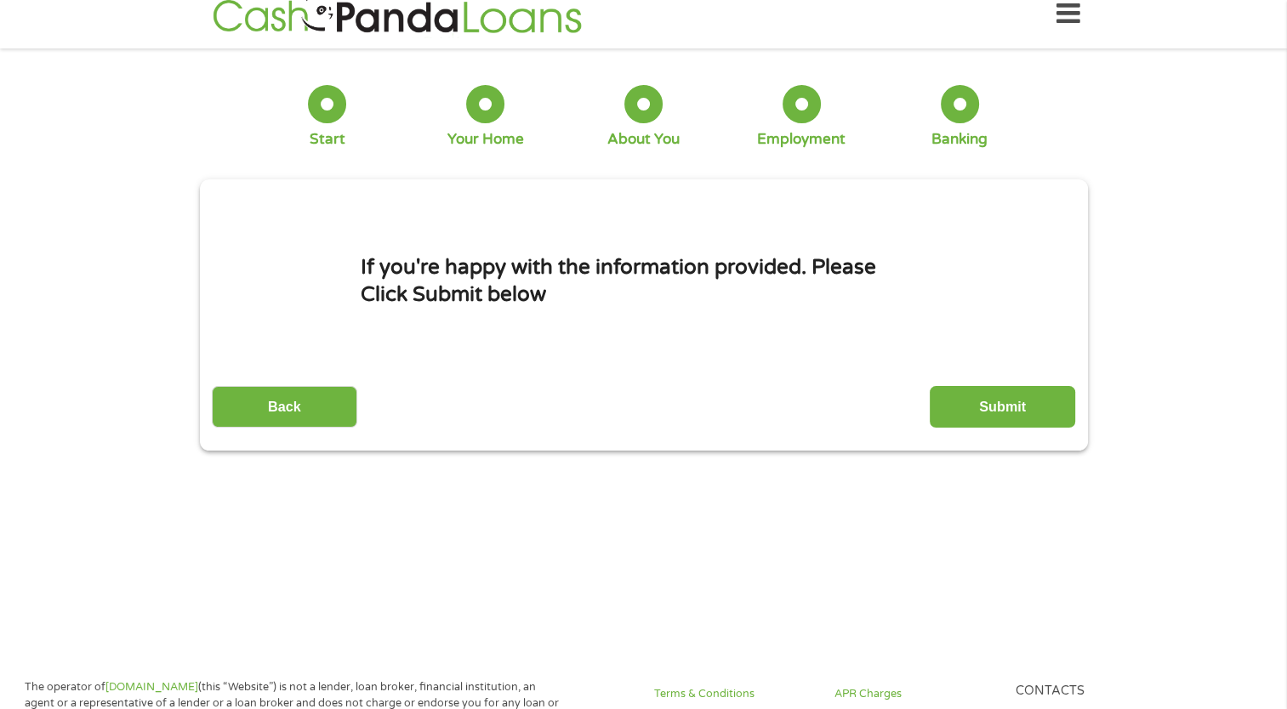
scroll to position [0, 0]
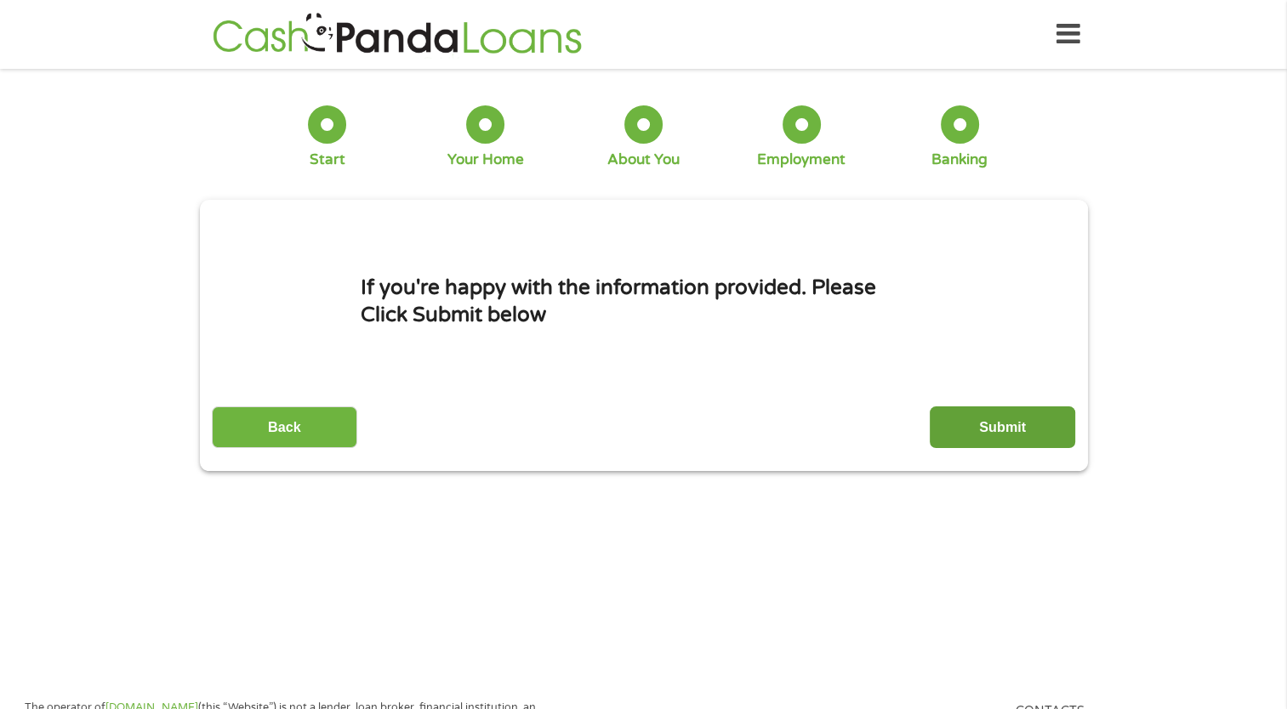
click at [1009, 420] on input "Submit" at bounding box center [1001, 427] width 145 height 42
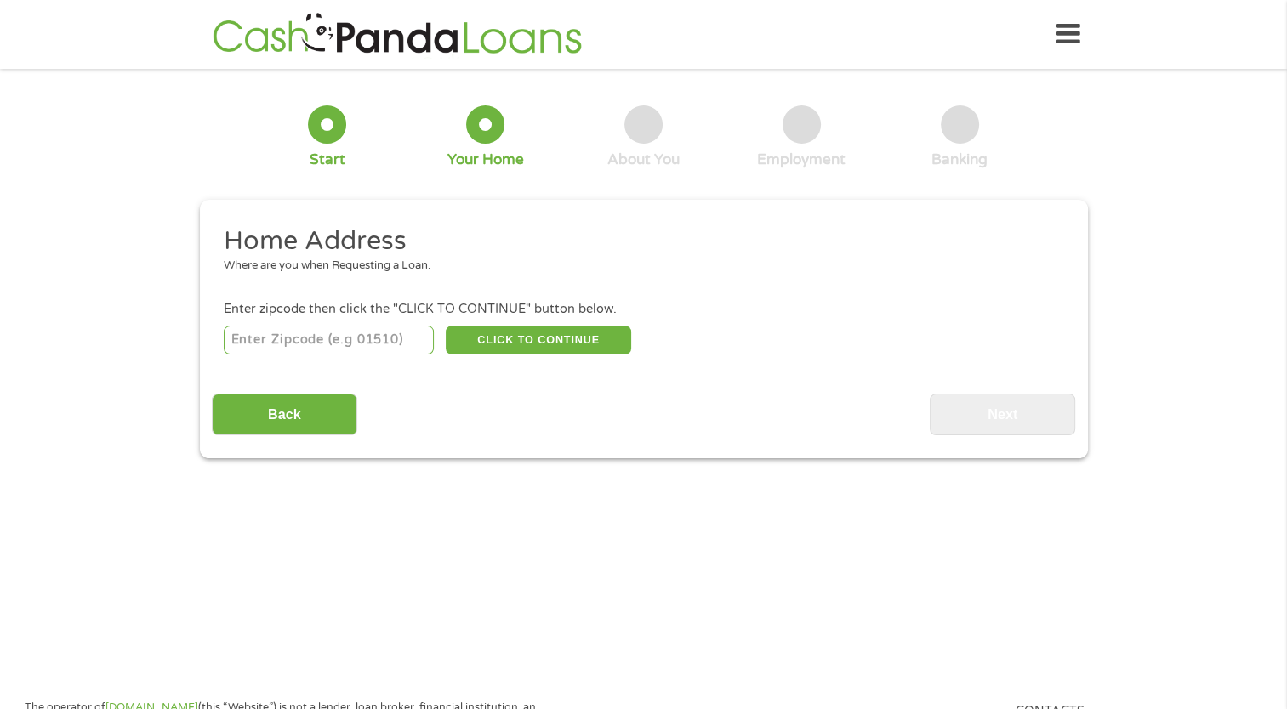
click at [1071, 31] on icon at bounding box center [1068, 35] width 24 height 42
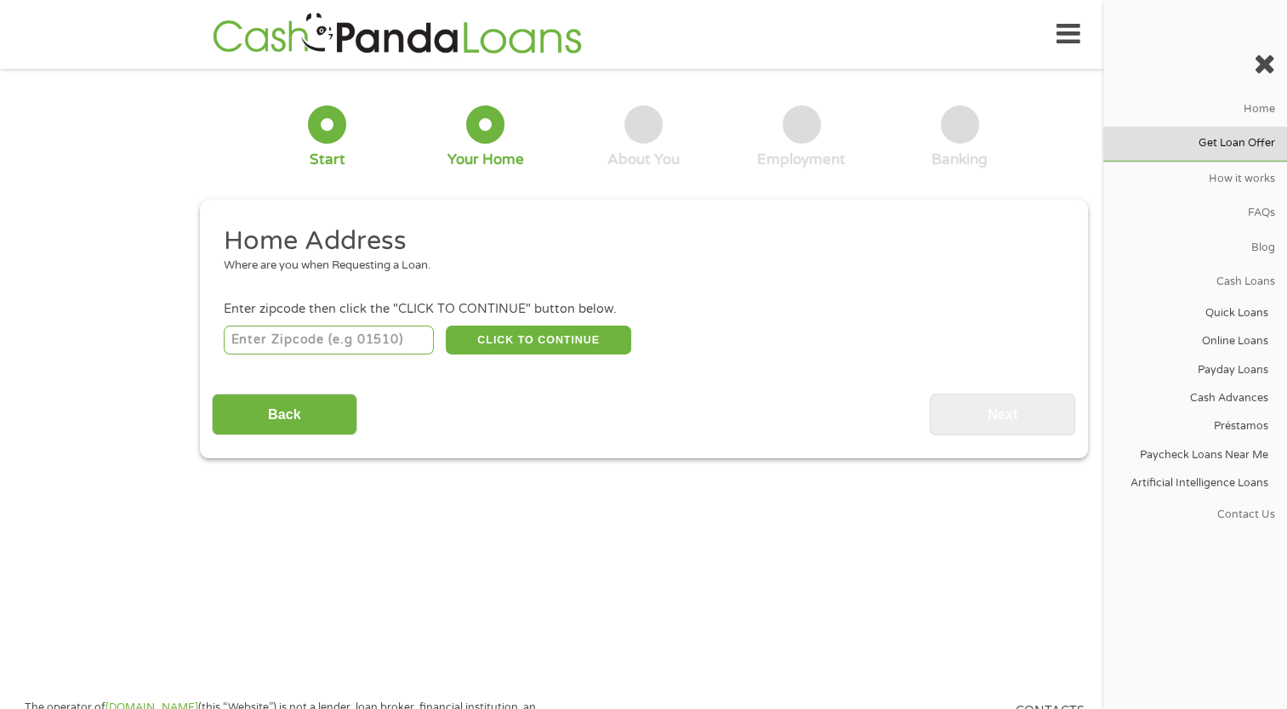
click at [1213, 137] on link "Get Loan Offer" at bounding box center [1195, 144] width 184 height 34
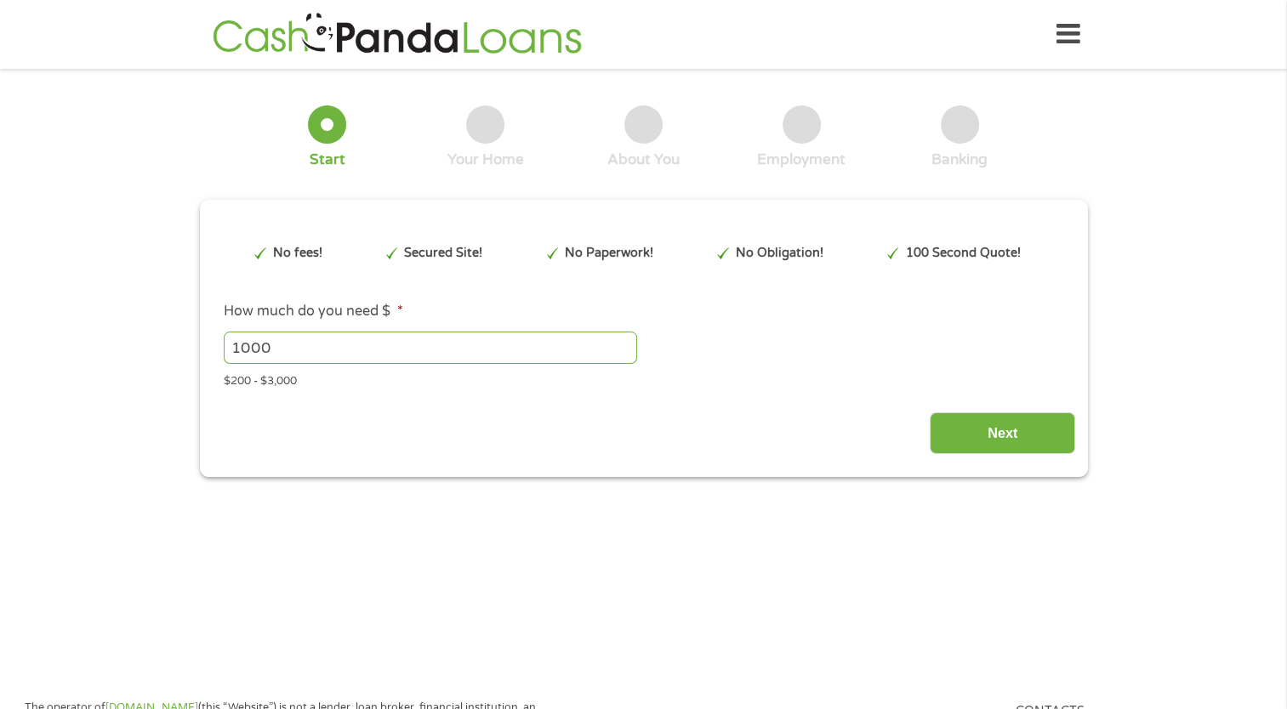
click at [1071, 46] on icon at bounding box center [1068, 35] width 24 height 42
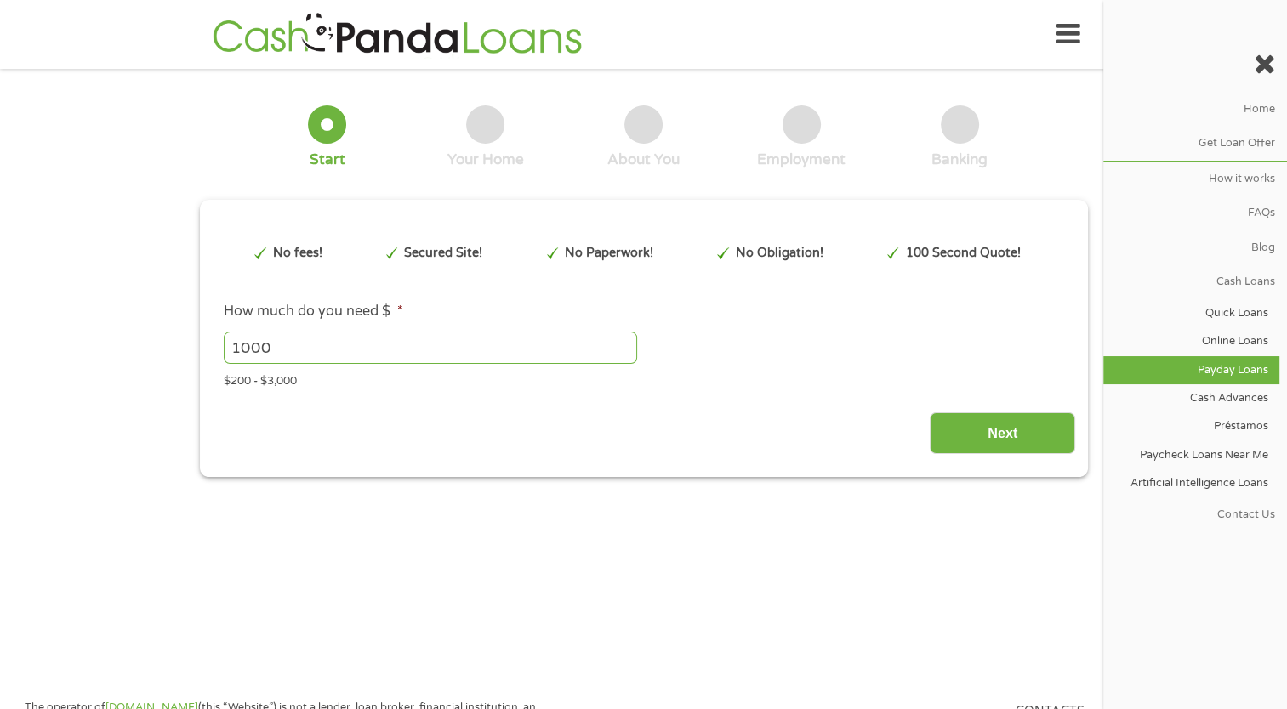
click at [1247, 382] on link "Payday Loans" at bounding box center [1191, 370] width 176 height 28
